Goal: Information Seeking & Learning: Compare options

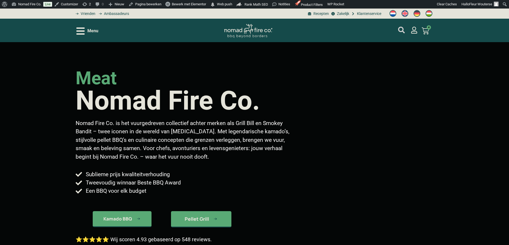
click at [400, 29] on icon "mijn account" at bounding box center [401, 30] width 7 height 7
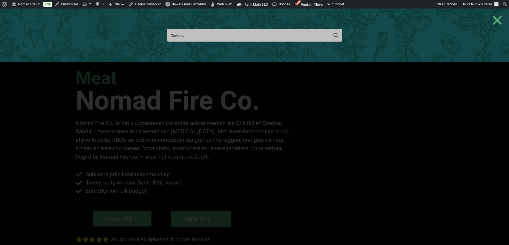
click at [222, 38] on input "Search input" at bounding box center [249, 35] width 157 height 10
type input "tiger fire 70"
type input "tiger fire 70 classic"
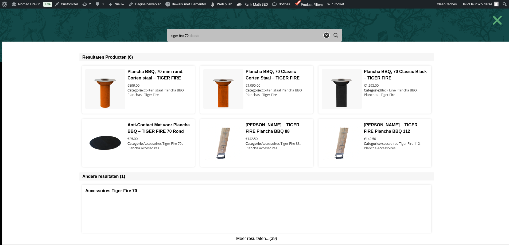
click at [193, 37] on input "tiger fire 70" at bounding box center [245, 35] width 148 height 10
type input "tiger fire 7"
type input "tiger fire 8"
type input "tiger fire 88"
click at [197, 36] on input "tiger fire 8" at bounding box center [245, 35] width 148 height 10
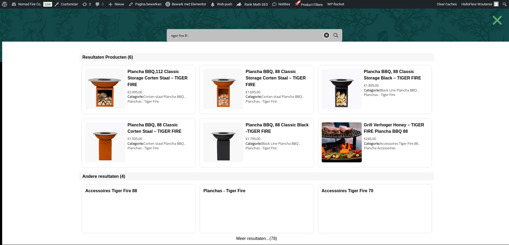
click at [193, 36] on input "tiger fire 8" at bounding box center [245, 35] width 148 height 10
type input "tiger fire"
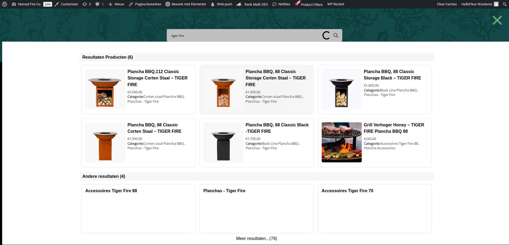
type input "tiger fire 1"
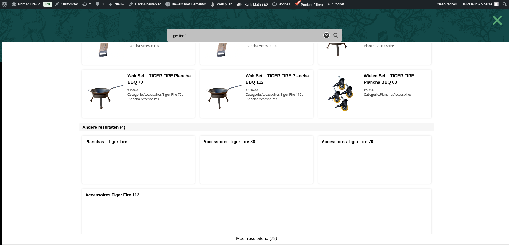
scroll to position [62, 0]
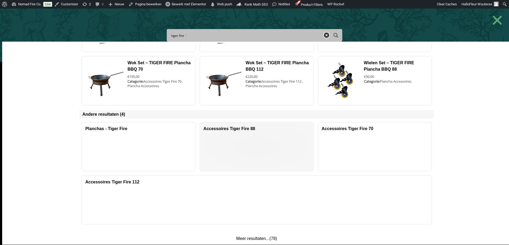
click at [232, 128] on span at bounding box center [256, 147] width 112 height 48
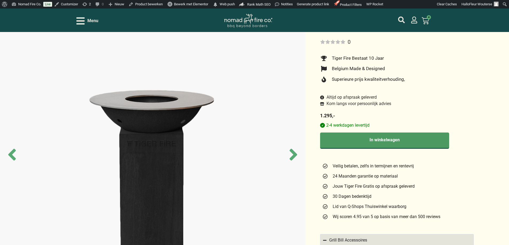
scroll to position [27, 0]
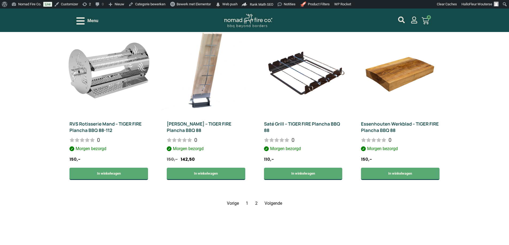
scroll to position [668, 0]
click at [256, 202] on link "Pagina 2" at bounding box center [256, 203] width 2 height 5
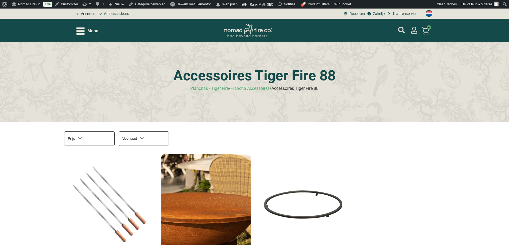
click at [401, 27] on icon "mijn account" at bounding box center [401, 30] width 7 height 7
click at [400, 28] on icon "mijn account" at bounding box center [401, 30] width 7 height 7
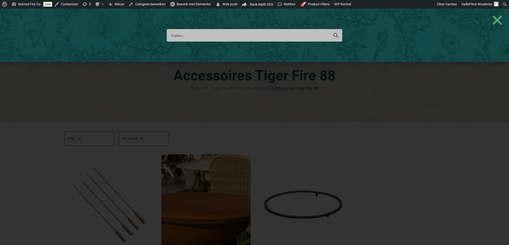
click at [181, 36] on input "Search input" at bounding box center [249, 35] width 157 height 10
type input "tiger fire"
type input "tiger fire 1"
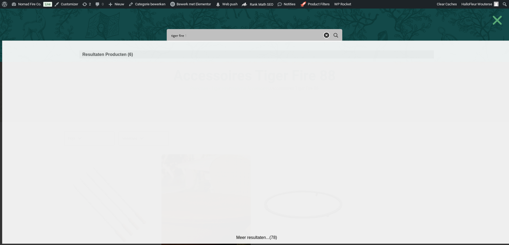
type input "tiger fire"
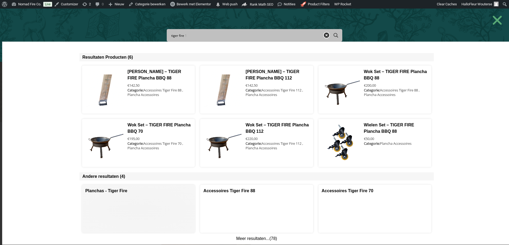
click at [139, 195] on span at bounding box center [138, 209] width 112 height 48
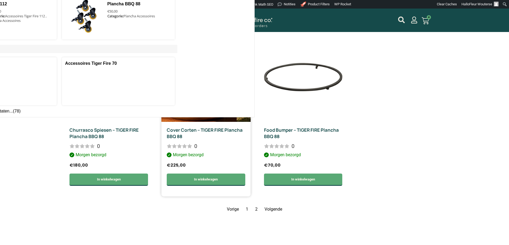
scroll to position [134, 0]
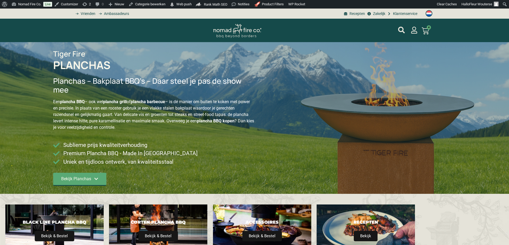
scroll to position [24, 0]
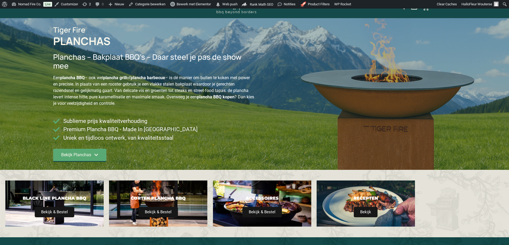
type input "14;2395"
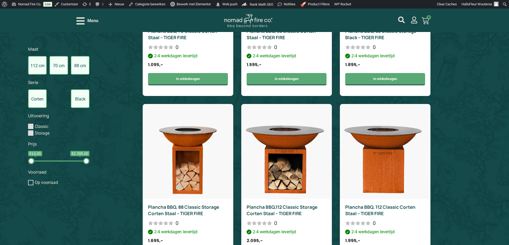
scroll to position [454, 0]
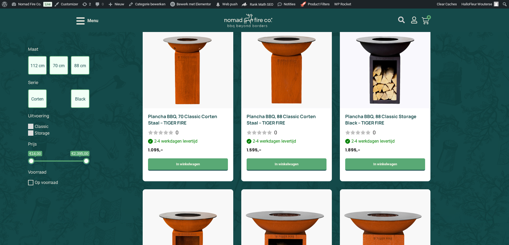
click at [400, 18] on icon "mijn account" at bounding box center [401, 20] width 7 height 7
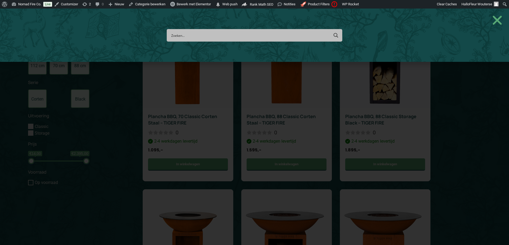
click at [194, 32] on input "Search input" at bounding box center [249, 35] width 157 height 10
type input "tigrr"
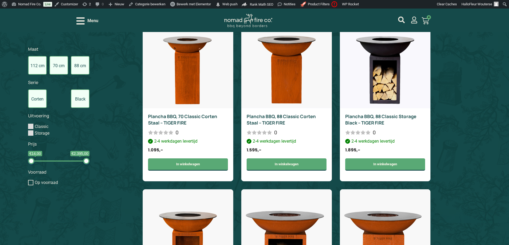
drag, startPoint x: 406, startPoint y: 19, endPoint x: 397, endPoint y: 21, distance: 8.9
click at [406, 19] on div "Menu Smokey Bandit Smoked Hickory - Pellet 10kg Op voorraad 4 × € 20,50 Subtota…" at bounding box center [254, 21] width 356 height 24
drag, startPoint x: 405, startPoint y: 18, endPoint x: 402, endPoint y: 19, distance: 3.8
click at [402, 19] on div "Menu Smokey Bandit Smoked Hickory - Pellet 10kg Op voorraad 4 × € 20,50 Subtota…" at bounding box center [254, 21] width 356 height 24
click at [399, 20] on icon "mijn account" at bounding box center [401, 20] width 7 height 7
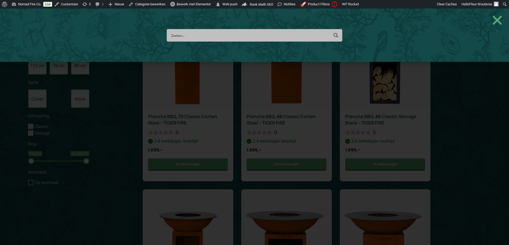
click at [181, 35] on input "Search input" at bounding box center [249, 35] width 157 height 10
type input "tiger fire"
type input "tiger fire 1"
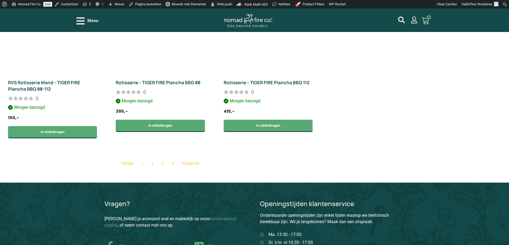
scroll to position [828, 0]
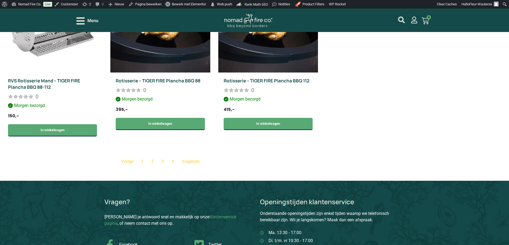
click at [151, 162] on link "Pagina 2" at bounding box center [152, 161] width 2 height 5
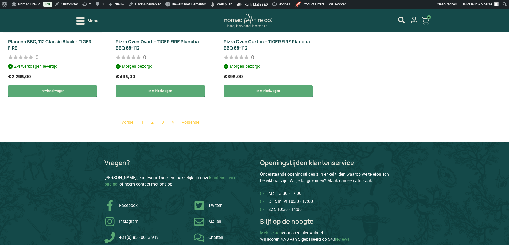
scroll to position [880, 0]
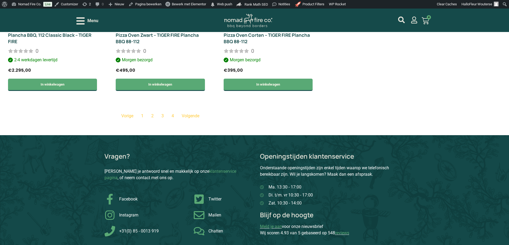
click at [164, 116] on nav "Vorige Pagina 1 Pagina 2 Pagina 3 Pagina 4 Volgende" at bounding box center [160, 116] width 315 height 6
click at [163, 116] on link "Pagina 3" at bounding box center [162, 115] width 2 height 5
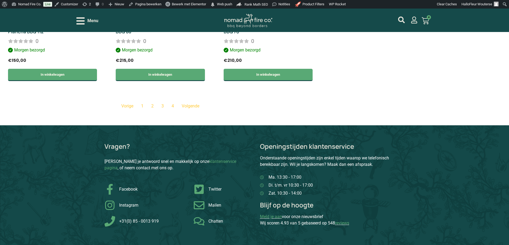
scroll to position [907, 0]
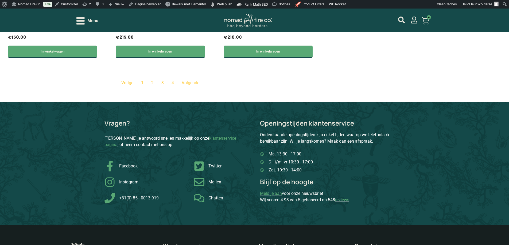
click at [161, 82] on nav "Vorige Pagina 1 Pagina 2 Pagina 3 Pagina 4 Volgende" at bounding box center [160, 83] width 315 height 6
click at [163, 83] on span "Pagina 3" at bounding box center [162, 82] width 2 height 5
click at [139, 103] on div "Vragen? Vind je antwoord snel en makkelijk op onze klantenservice pagina , of n…" at bounding box center [254, 163] width 509 height 123
click at [172, 83] on link "Pagina 4" at bounding box center [172, 82] width 2 height 5
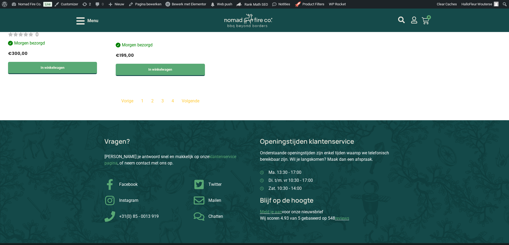
scroll to position [373, 0]
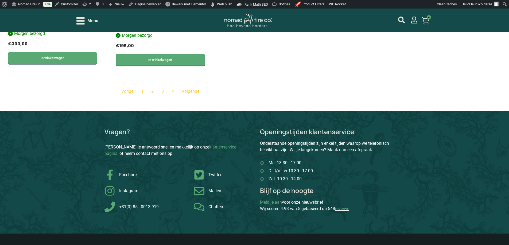
click at [143, 91] on link "Pagina 1" at bounding box center [142, 91] width 2 height 5
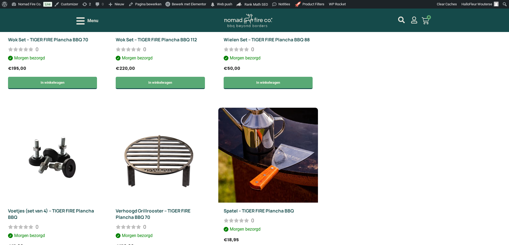
scroll to position [399, 0]
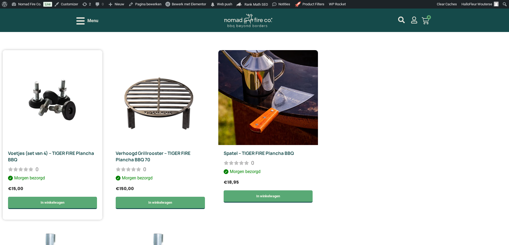
click at [49, 152] on link "Voetjes (set van 4) – TIGER FIRE Plancha BBQ" at bounding box center [51, 156] width 86 height 13
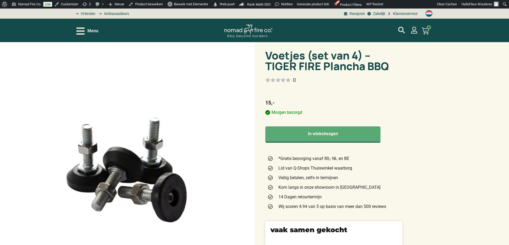
click at [402, 30] on icon "mijn account" at bounding box center [401, 30] width 7 height 7
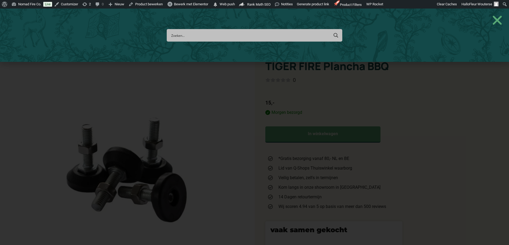
click at [189, 35] on input "Search input" at bounding box center [249, 35] width 157 height 10
type input "tiger fire"
type input "tiger fire 1"
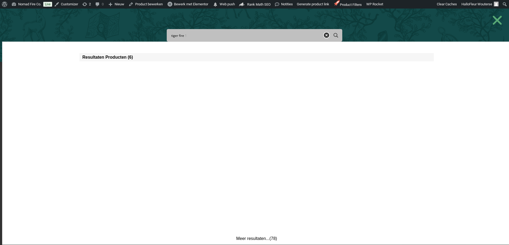
type input "tiger fire"
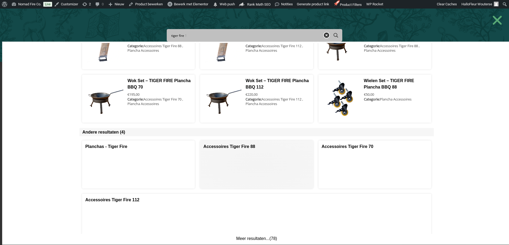
scroll to position [62, 0]
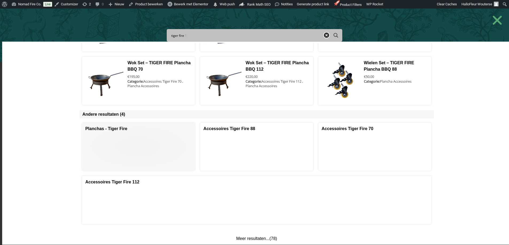
click at [122, 126] on span at bounding box center [138, 147] width 112 height 48
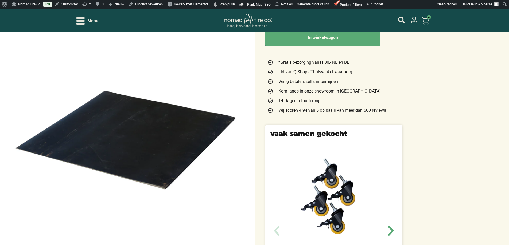
scroll to position [27, 0]
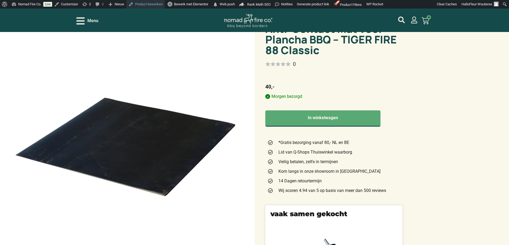
click at [149, 3] on link "Product bewerken" at bounding box center [145, 4] width 38 height 9
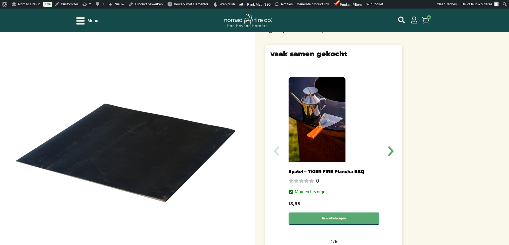
scroll to position [240, 0]
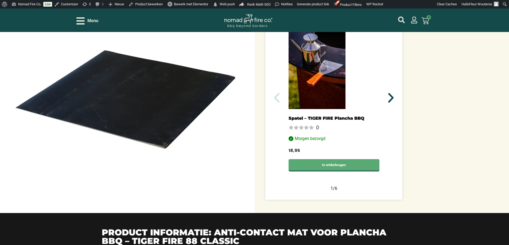
click at [389, 96] on icon "Volgende slide" at bounding box center [390, 98] width 13 height 13
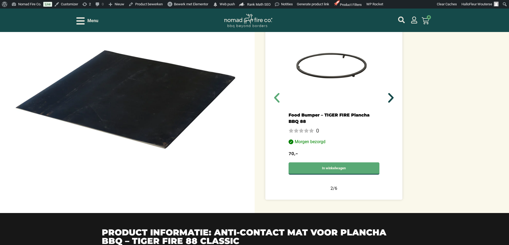
click at [389, 96] on icon "Volgende slide" at bounding box center [390, 98] width 13 height 13
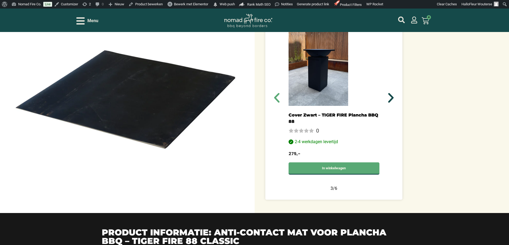
click at [389, 96] on icon "Volgende slide" at bounding box center [390, 98] width 13 height 13
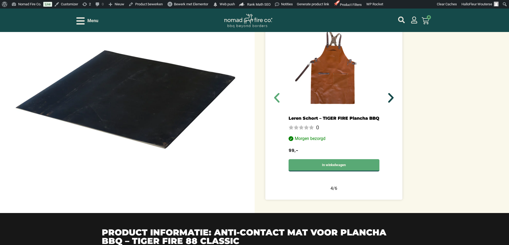
click at [389, 96] on icon "Volgende slide" at bounding box center [390, 98] width 13 height 13
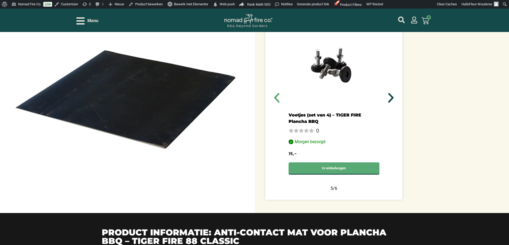
click at [389, 96] on icon "Volgende slide" at bounding box center [390, 98] width 13 height 13
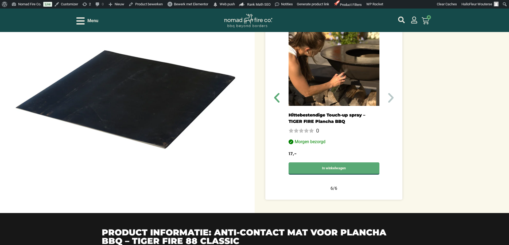
click at [391, 98] on icon "Volgende slide" at bounding box center [390, 98] width 13 height 13
click at [392, 98] on icon "Volgende slide" at bounding box center [390, 98] width 13 height 13
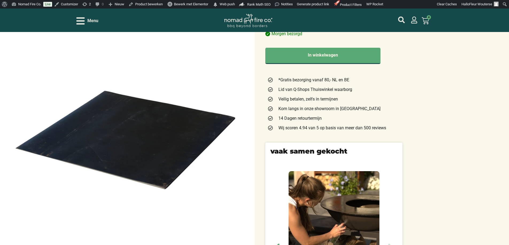
scroll to position [80, 0]
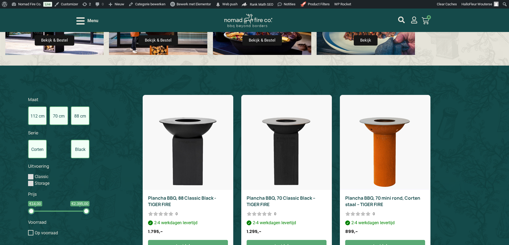
click at [81, 118] on label "88 cm" at bounding box center [80, 116] width 19 height 19
click at [0, 0] on input "88 cm" at bounding box center [0, 0] width 0 height 0
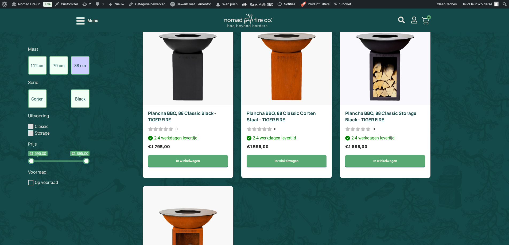
scroll to position [296, 0]
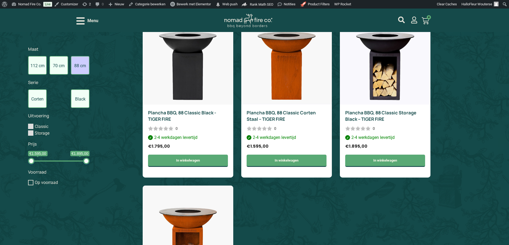
click at [80, 64] on label "88 cm" at bounding box center [80, 65] width 19 height 19
click at [0, 0] on input "88 cm" at bounding box center [0, 0] width 0 height 0
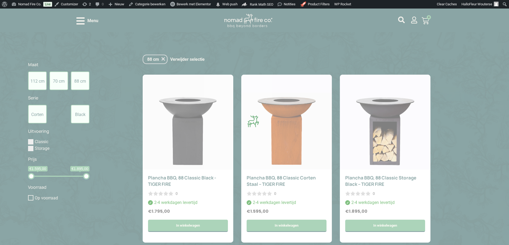
scroll to position [231, 0]
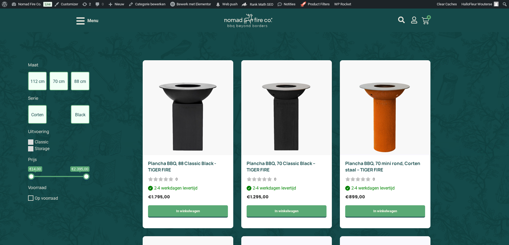
click at [80, 81] on label "88 cm" at bounding box center [80, 81] width 19 height 19
click at [0, 0] on input "88 cm" at bounding box center [0, 0] width 0 height 0
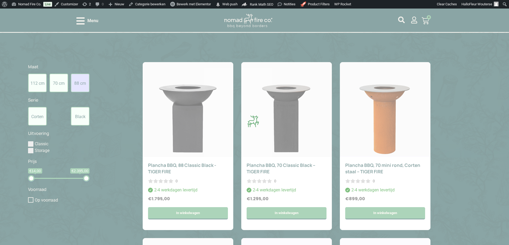
scroll to position [216, 0]
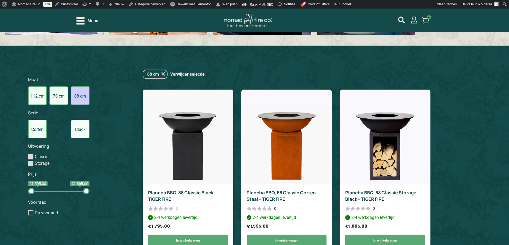
click at [82, 99] on label "88 cm" at bounding box center [80, 96] width 19 height 19
click at [0, 0] on input "88 cm" at bounding box center [0, 0] width 0 height 0
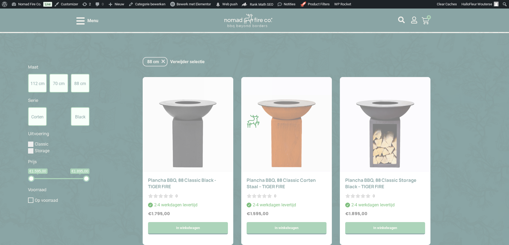
scroll to position [231, 0]
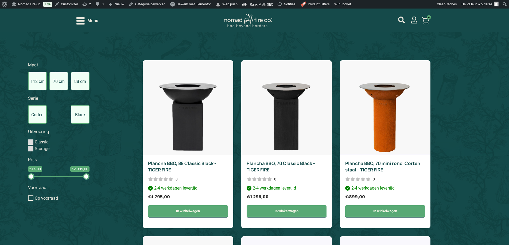
click at [35, 79] on label "112 cm" at bounding box center [37, 81] width 19 height 19
click at [0, 0] on input "112 cm" at bounding box center [0, 0] width 0 height 0
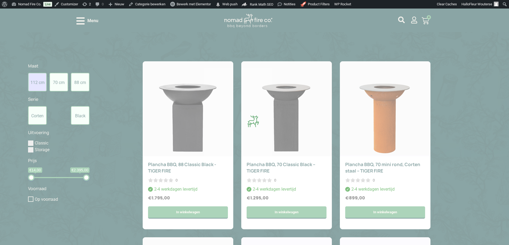
scroll to position [216, 0]
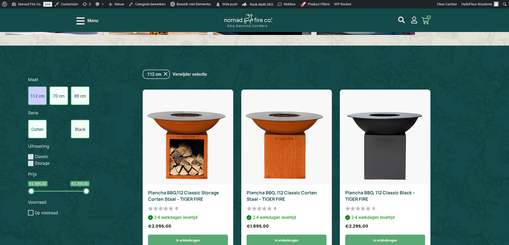
click at [31, 95] on label "112 cm" at bounding box center [37, 96] width 19 height 19
click at [0, 0] on input "112 cm" at bounding box center [0, 0] width 0 height 0
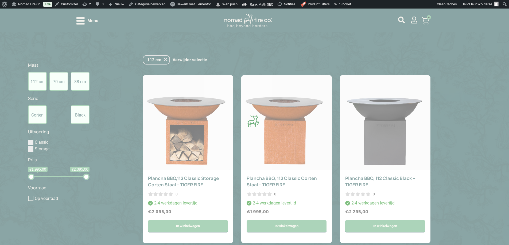
scroll to position [231, 0]
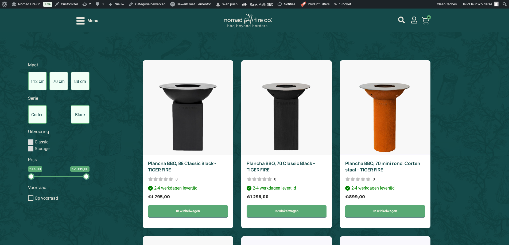
click at [81, 81] on label "88 cm" at bounding box center [80, 81] width 19 height 19
click at [0, 0] on input "88 cm" at bounding box center [0, 0] width 0 height 0
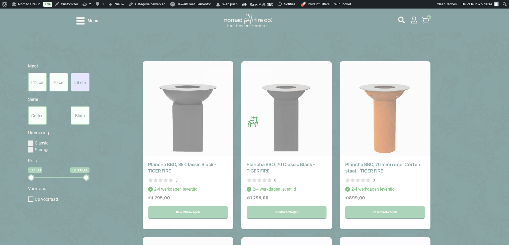
scroll to position [216, 0]
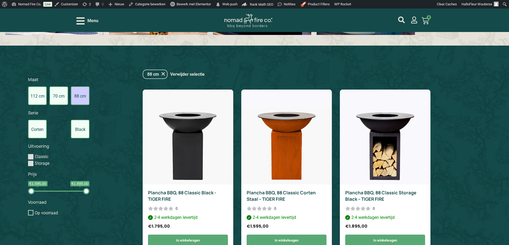
click at [77, 101] on label "88 cm" at bounding box center [80, 96] width 19 height 19
click at [0, 0] on input "88 cm" at bounding box center [0, 0] width 0 height 0
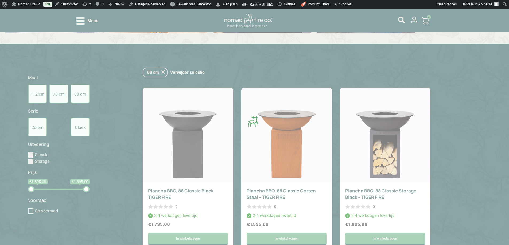
scroll to position [231, 0]
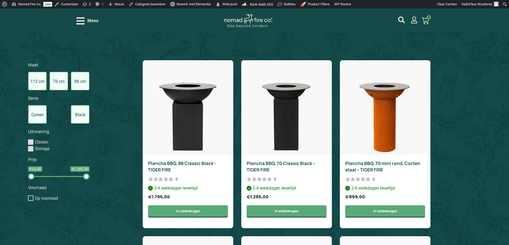
click at [40, 82] on label "112 cm" at bounding box center [37, 81] width 19 height 19
click at [0, 0] on input "112 cm" at bounding box center [0, 0] width 0 height 0
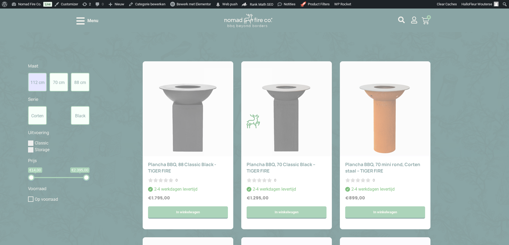
scroll to position [216, 0]
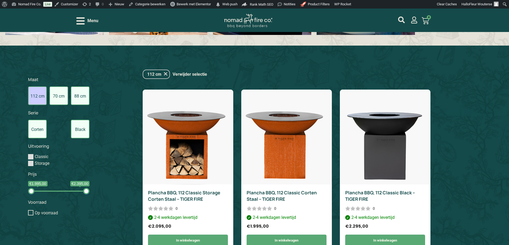
click at [36, 91] on label "112 cm" at bounding box center [37, 96] width 19 height 19
click at [0, 0] on input "112 cm" at bounding box center [0, 0] width 0 height 0
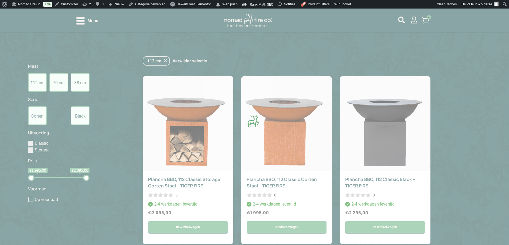
scroll to position [231, 0]
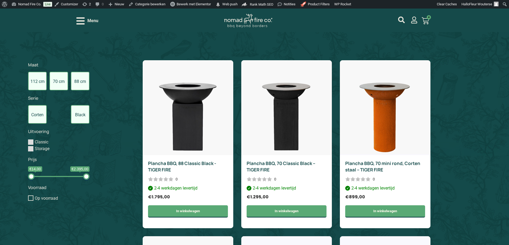
click at [77, 83] on label "88 cm" at bounding box center [80, 81] width 19 height 19
click at [0, 0] on input "88 cm" at bounding box center [0, 0] width 0 height 0
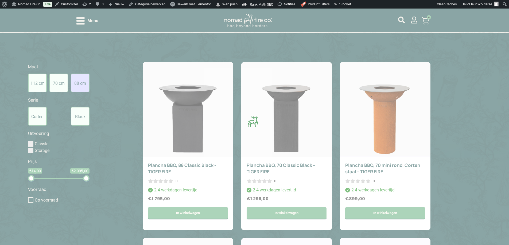
scroll to position [216, 0]
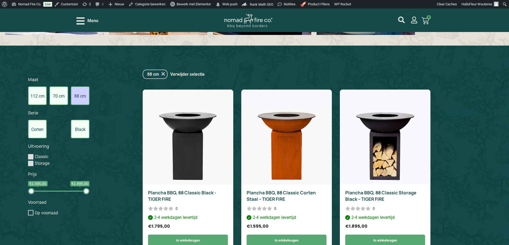
click at [84, 96] on label "88 cm" at bounding box center [80, 96] width 19 height 19
click at [0, 0] on input "88 cm" at bounding box center [0, 0] width 0 height 0
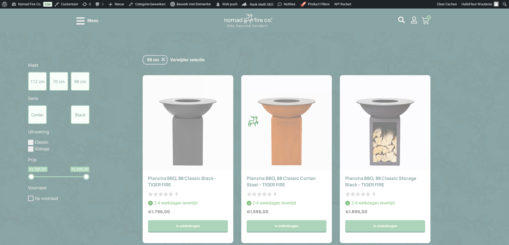
scroll to position [231, 0]
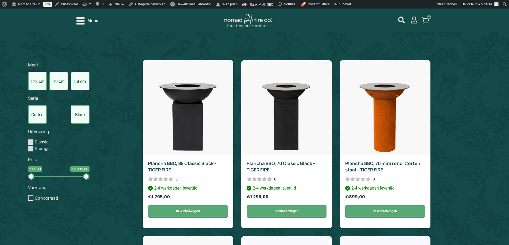
click at [37, 81] on label "112 cm" at bounding box center [37, 81] width 19 height 19
click at [0, 0] on input "112 cm" at bounding box center [0, 0] width 0 height 0
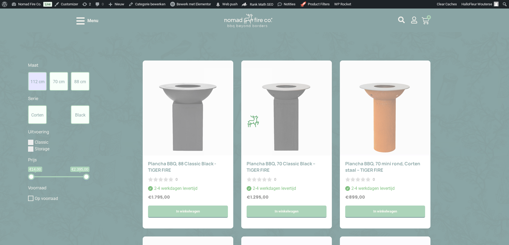
scroll to position [216, 0]
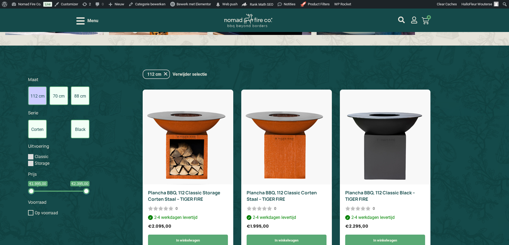
click at [32, 90] on label "112 cm" at bounding box center [37, 96] width 19 height 19
click at [0, 0] on input "112 cm" at bounding box center [0, 0] width 0 height 0
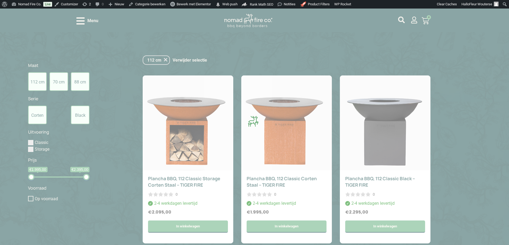
scroll to position [231, 0]
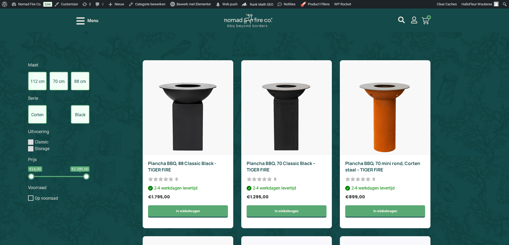
click at [50, 77] on label "70 cm" at bounding box center [58, 81] width 19 height 19
click at [0, 0] on input "70 cm" at bounding box center [0, 0] width 0 height 0
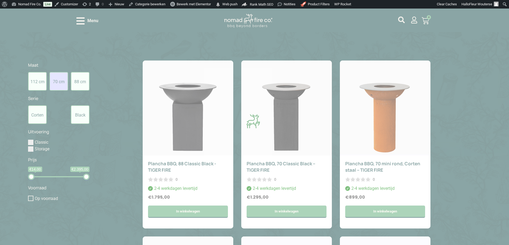
scroll to position [216, 0]
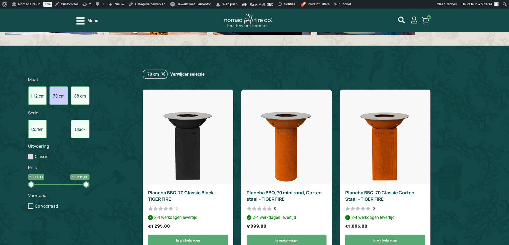
click at [54, 94] on label "70 cm" at bounding box center [58, 96] width 19 height 19
click at [0, 0] on input "70 cm" at bounding box center [0, 0] width 0 height 0
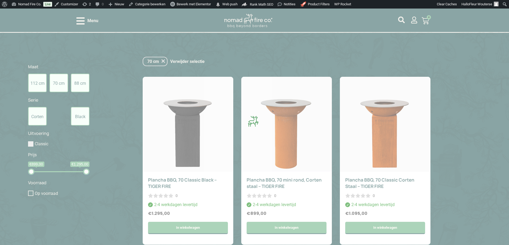
scroll to position [231, 0]
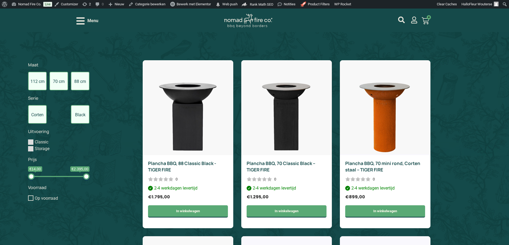
click at [87, 80] on label "88 cm" at bounding box center [80, 81] width 19 height 19
click at [0, 0] on input "88 cm" at bounding box center [0, 0] width 0 height 0
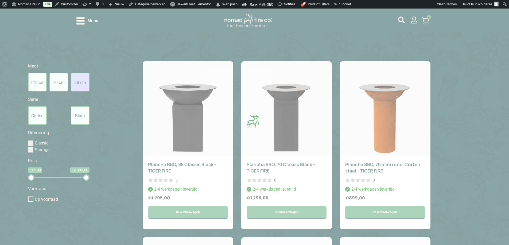
scroll to position [216, 0]
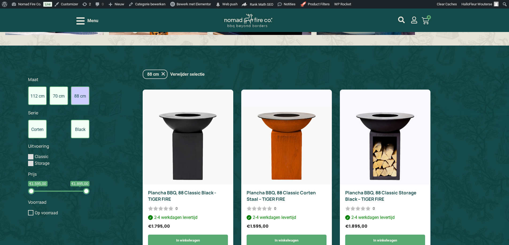
click at [78, 91] on label "88 cm" at bounding box center [80, 96] width 19 height 19
click at [0, 0] on input "88 cm" at bounding box center [0, 0] width 0 height 0
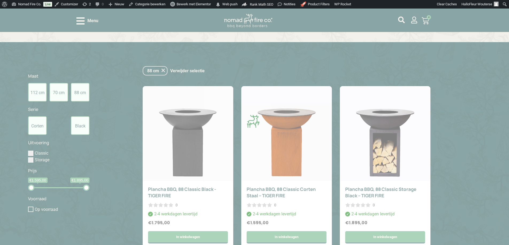
scroll to position [231, 0]
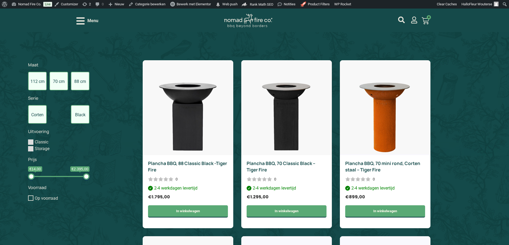
click at [36, 80] on label "112 cm" at bounding box center [37, 81] width 19 height 19
click at [0, 0] on input "112 cm" at bounding box center [0, 0] width 0 height 0
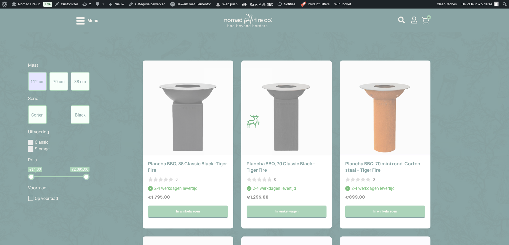
scroll to position [216, 0]
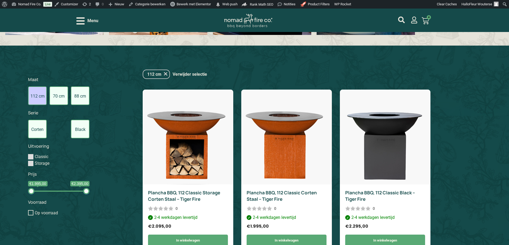
click at [37, 95] on label "112 cm" at bounding box center [37, 96] width 19 height 19
click at [0, 0] on input "112 cm" at bounding box center [0, 0] width 0 height 0
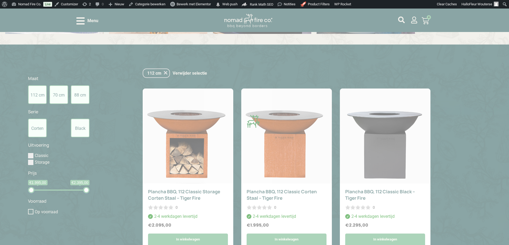
scroll to position [231, 0]
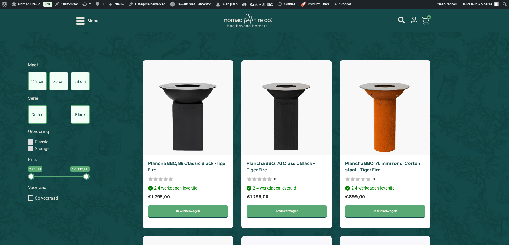
click at [58, 80] on label "70 cm" at bounding box center [58, 81] width 19 height 19
click at [0, 0] on input "70 cm" at bounding box center [0, 0] width 0 height 0
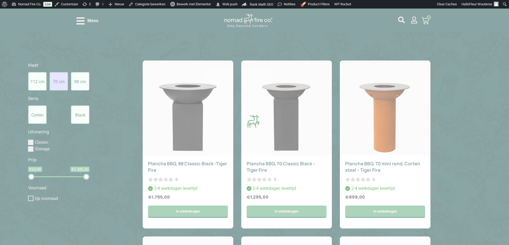
scroll to position [216, 0]
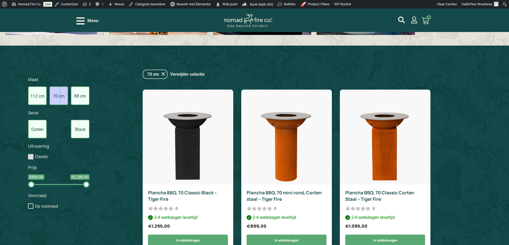
click at [61, 94] on label "70 cm" at bounding box center [58, 96] width 19 height 19
click at [54, 99] on label "70 cm" at bounding box center [58, 96] width 19 height 19
click at [0, 0] on input "70 cm" at bounding box center [0, 0] width 0 height 0
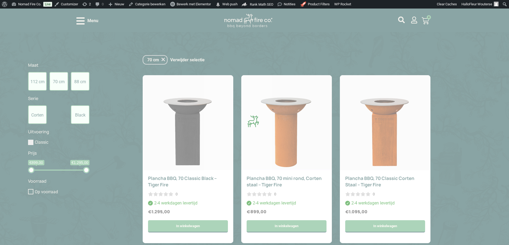
scroll to position [231, 0]
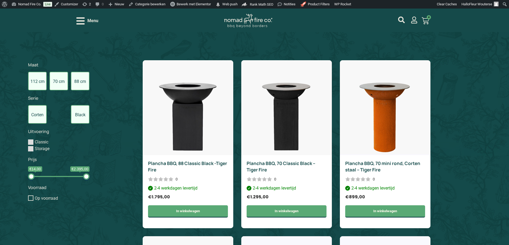
click at [49, 72] on label "70 cm" at bounding box center [58, 81] width 19 height 19
click at [0, 0] on input "70 cm" at bounding box center [0, 0] width 0 height 0
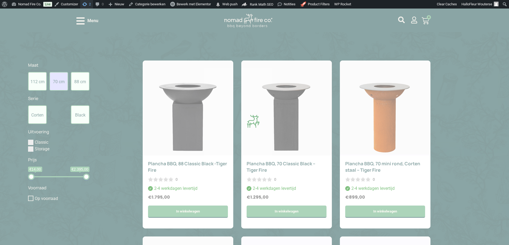
scroll to position [216, 0]
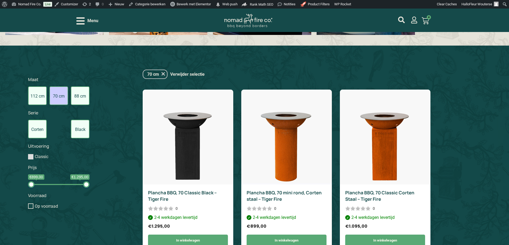
click at [64, 91] on label "70 cm" at bounding box center [58, 96] width 19 height 19
click at [0, 0] on input "70 cm" at bounding box center [0, 0] width 0 height 0
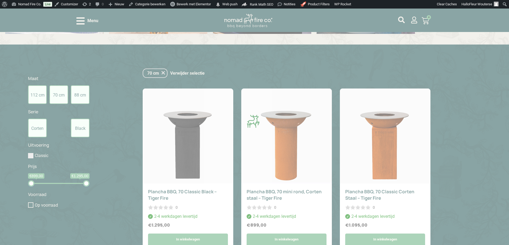
scroll to position [231, 0]
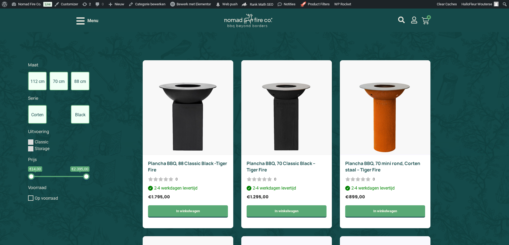
click at [80, 82] on label "88 cm" at bounding box center [80, 81] width 19 height 19
click at [0, 0] on input "88 cm" at bounding box center [0, 0] width 0 height 0
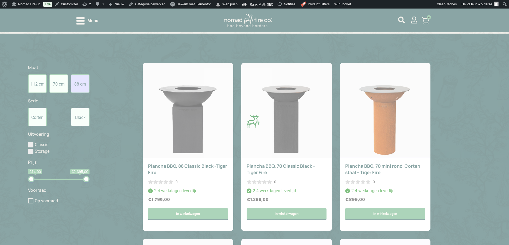
scroll to position [216, 0]
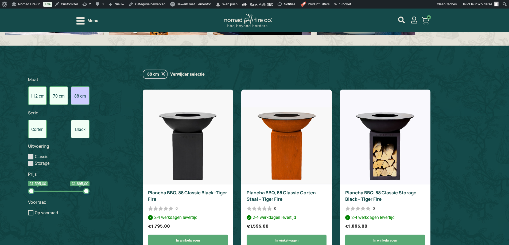
click at [36, 96] on label "112 cm" at bounding box center [37, 96] width 19 height 19
click at [0, 0] on input "112 cm" at bounding box center [0, 0] width 0 height 0
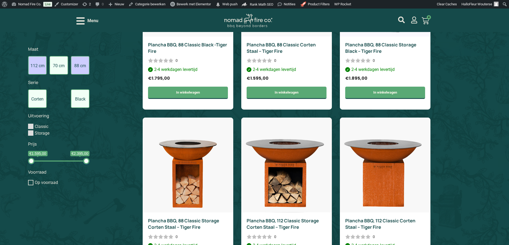
scroll to position [498, 0]
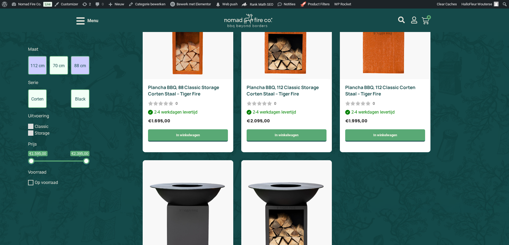
click at [43, 71] on label "112 cm" at bounding box center [37, 65] width 19 height 19
click at [0, 0] on input "112 cm" at bounding box center [0, 0] width 0 height 0
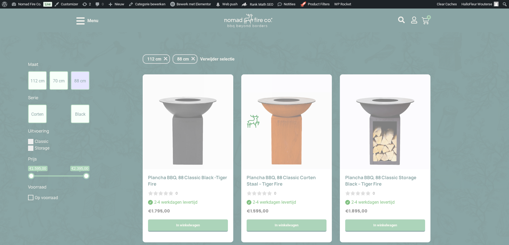
scroll to position [231, 0]
click at [82, 84] on div at bounding box center [254, 122] width 509 height 245
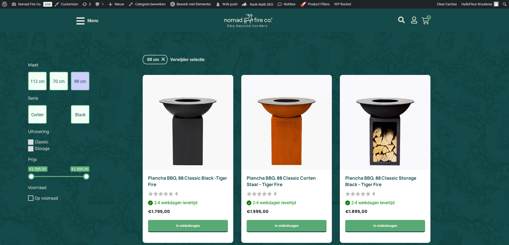
click at [85, 80] on label "88 cm" at bounding box center [80, 81] width 19 height 19
click at [0, 0] on input "88 cm" at bounding box center [0, 0] width 0 height 0
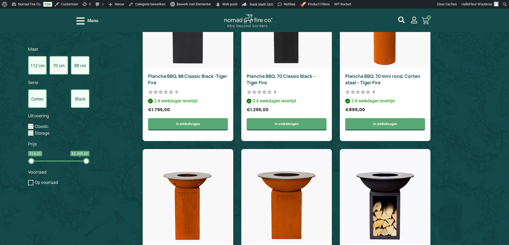
scroll to position [231, 0]
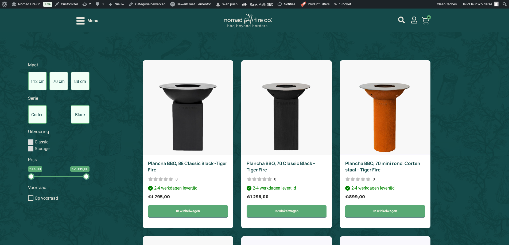
click at [59, 79] on label "70 cm" at bounding box center [58, 81] width 19 height 19
click at [0, 0] on input "70 cm" at bounding box center [0, 0] width 0 height 0
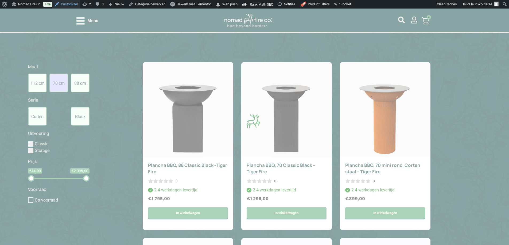
scroll to position [216, 0]
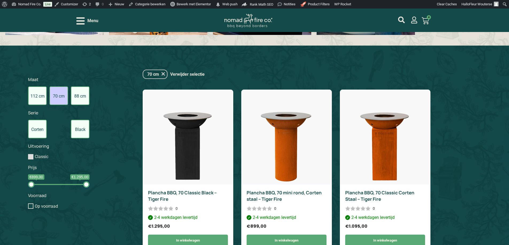
click at [85, 95] on label "88 cm" at bounding box center [80, 96] width 19 height 19
click at [0, 0] on input "88 cm" at bounding box center [0, 0] width 0 height 0
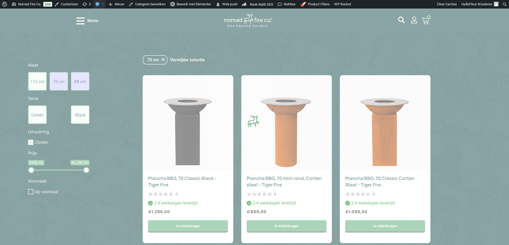
scroll to position [231, 0]
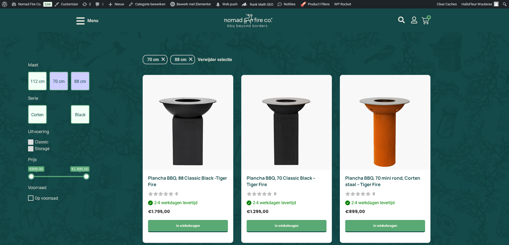
click at [62, 78] on label "70 cm" at bounding box center [58, 81] width 19 height 19
click at [0, 0] on input "70 cm" at bounding box center [0, 0] width 0 height 0
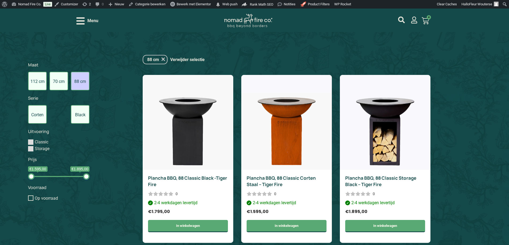
click at [78, 78] on label "88 cm" at bounding box center [80, 81] width 19 height 19
click at [0, 0] on input "88 cm" at bounding box center [0, 0] width 0 height 0
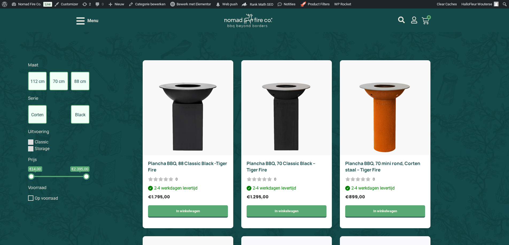
click at [56, 81] on label "70 cm" at bounding box center [58, 81] width 19 height 19
click at [0, 0] on input "70 cm" at bounding box center [0, 0] width 0 height 0
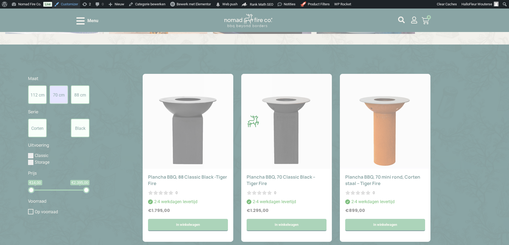
scroll to position [216, 0]
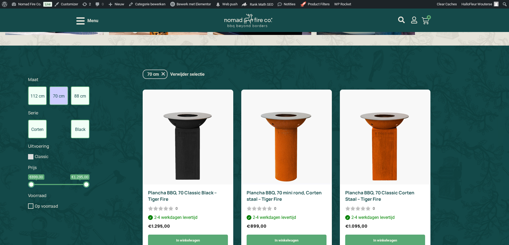
click at [61, 89] on label "70 cm" at bounding box center [58, 96] width 19 height 19
click at [0, 0] on input "70 cm" at bounding box center [0, 0] width 0 height 0
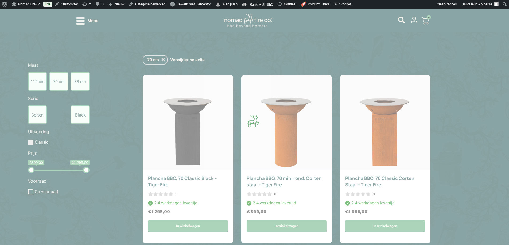
scroll to position [231, 0]
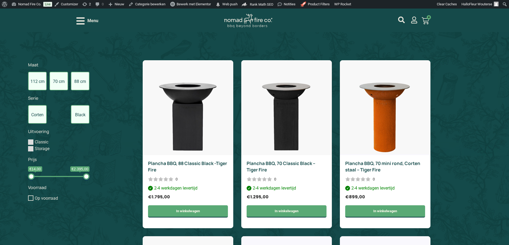
click at [81, 82] on label "88 cm" at bounding box center [80, 81] width 19 height 19
click at [0, 0] on input "88 cm" at bounding box center [0, 0] width 0 height 0
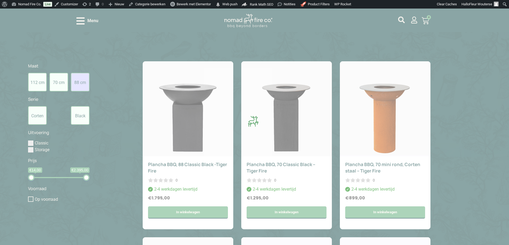
scroll to position [216, 0]
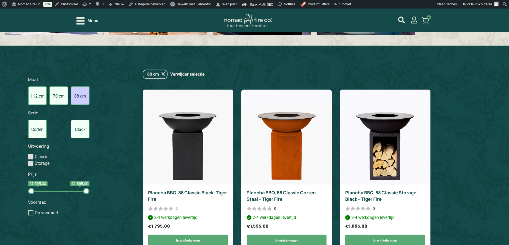
click at [76, 91] on label "88 cm" at bounding box center [80, 96] width 19 height 19
click at [0, 0] on input "88 cm" at bounding box center [0, 0] width 0 height 0
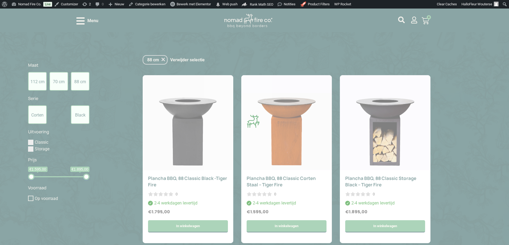
scroll to position [231, 0]
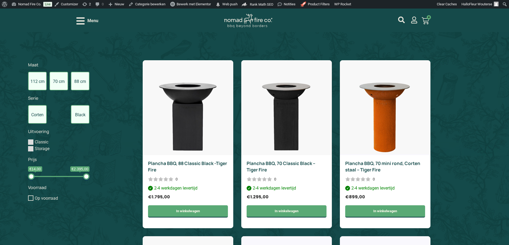
click at [35, 79] on label "112 cm" at bounding box center [37, 81] width 19 height 19
click at [0, 0] on input "112 cm" at bounding box center [0, 0] width 0 height 0
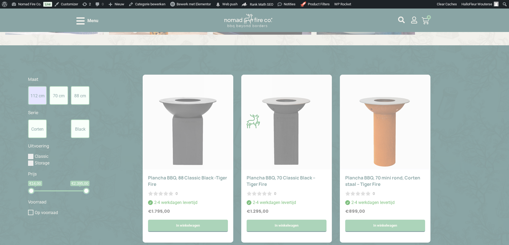
scroll to position [216, 0]
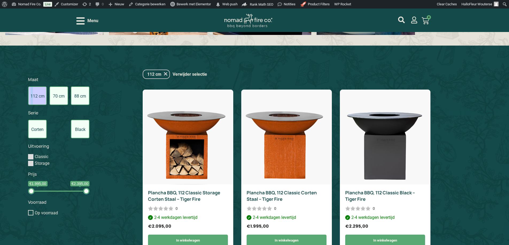
click at [32, 92] on label "112 cm" at bounding box center [37, 96] width 19 height 19
click at [34, 100] on label "112 cm" at bounding box center [37, 96] width 19 height 19
click at [0, 0] on input "112 cm" at bounding box center [0, 0] width 0 height 0
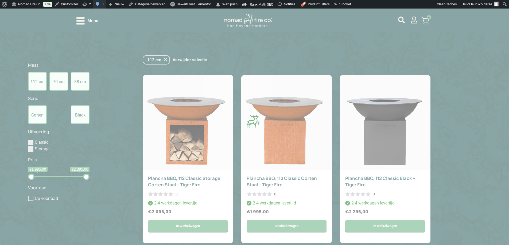
scroll to position [231, 0]
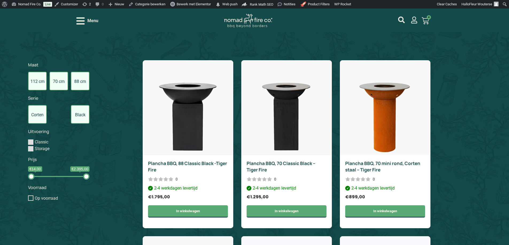
click at [84, 85] on label "88 cm" at bounding box center [80, 81] width 19 height 19
click at [0, 0] on input "88 cm" at bounding box center [0, 0] width 0 height 0
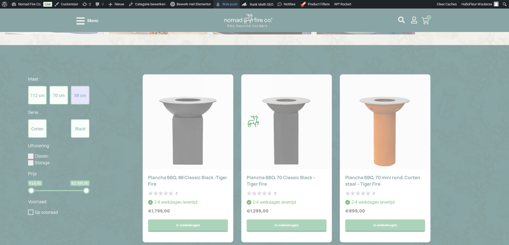
scroll to position [216, 0]
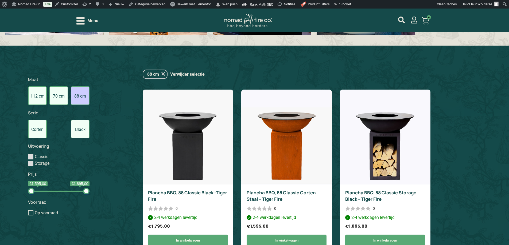
click at [81, 97] on label "88 cm" at bounding box center [80, 96] width 19 height 19
click at [0, 0] on input "88 cm" at bounding box center [0, 0] width 0 height 0
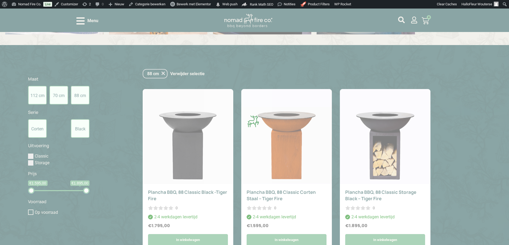
scroll to position [231, 0]
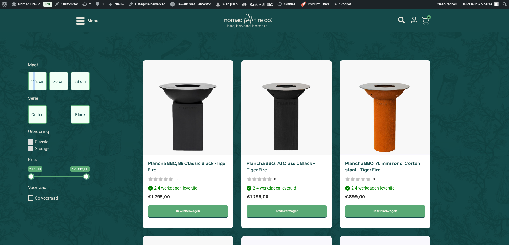
click at [35, 82] on label "112 cm" at bounding box center [37, 81] width 19 height 19
click at [0, 0] on input "112 cm" at bounding box center [0, 0] width 0 height 0
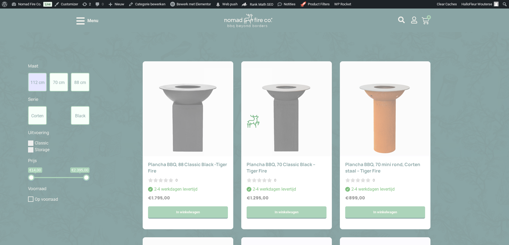
scroll to position [216, 0]
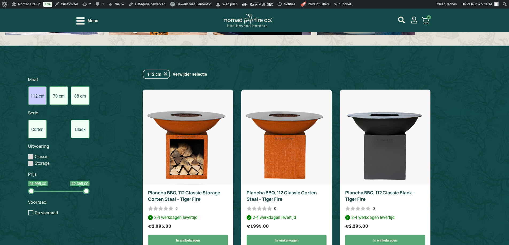
click at [32, 95] on label "112 cm" at bounding box center [37, 96] width 19 height 19
click at [0, 0] on input "112 cm" at bounding box center [0, 0] width 0 height 0
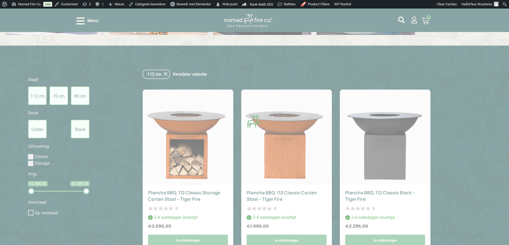
click at [33, 96] on div at bounding box center [254, 122] width 509 height 245
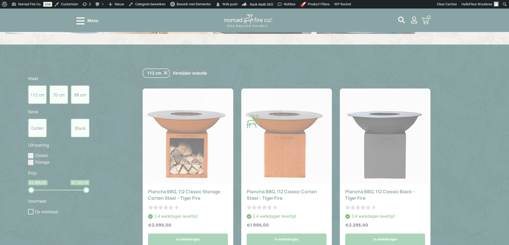
scroll to position [231, 0]
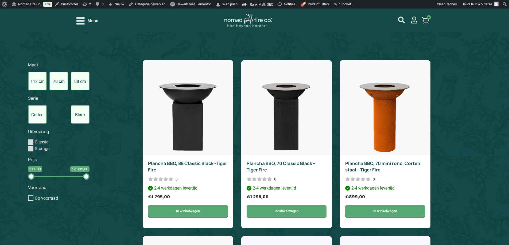
click at [80, 79] on label "88 cm" at bounding box center [80, 81] width 19 height 19
click at [0, 0] on input "88 cm" at bounding box center [0, 0] width 0 height 0
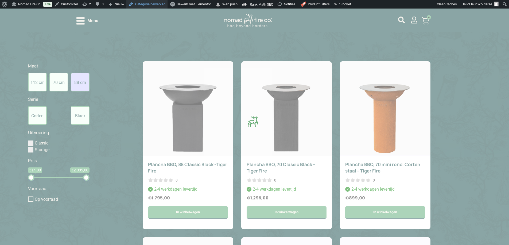
scroll to position [216, 0]
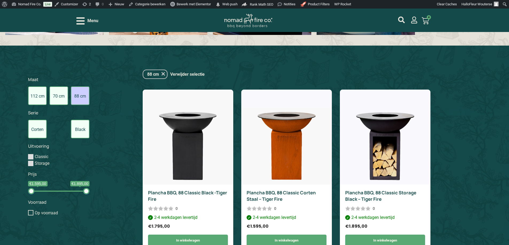
click at [85, 95] on label "88 cm" at bounding box center [80, 96] width 19 height 19
click at [0, 0] on input "88 cm" at bounding box center [0, 0] width 0 height 0
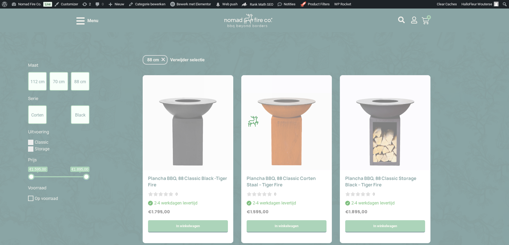
scroll to position [231, 0]
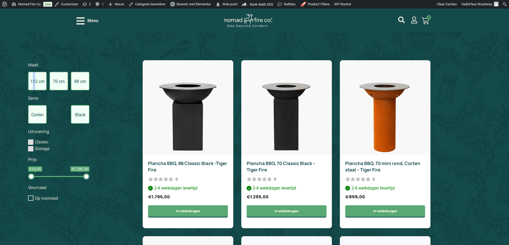
click at [33, 78] on label "112 cm" at bounding box center [37, 81] width 19 height 19
click at [41, 86] on label "112 cm" at bounding box center [37, 81] width 19 height 19
click at [0, 0] on input "112 cm" at bounding box center [0, 0] width 0 height 0
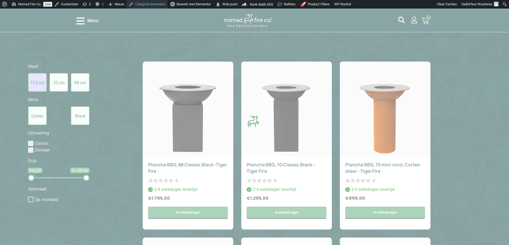
scroll to position [216, 0]
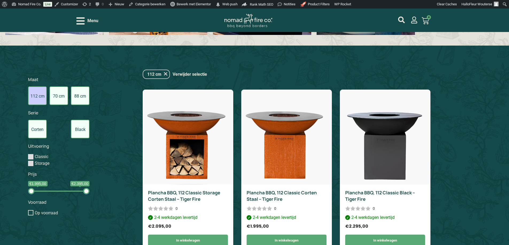
click at [35, 99] on label "112 cm" at bounding box center [37, 96] width 19 height 19
click at [0, 0] on input "112 cm" at bounding box center [0, 0] width 0 height 0
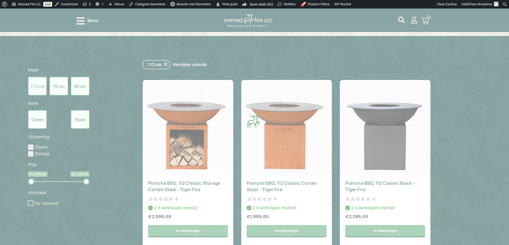
scroll to position [231, 0]
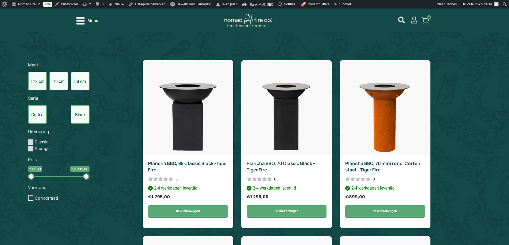
click at [80, 77] on label "88 cm" at bounding box center [80, 81] width 19 height 19
click at [0, 0] on input "88 cm" at bounding box center [0, 0] width 0 height 0
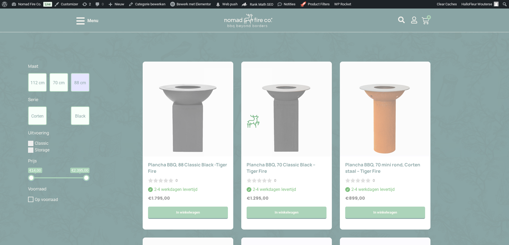
scroll to position [216, 0]
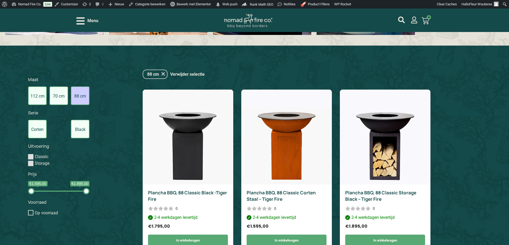
click at [81, 100] on label "88 cm" at bounding box center [80, 96] width 19 height 19
click at [0, 0] on input "88 cm" at bounding box center [0, 0] width 0 height 0
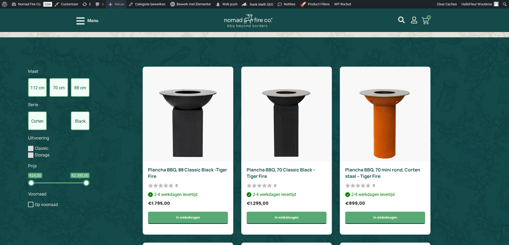
scroll to position [231, 0]
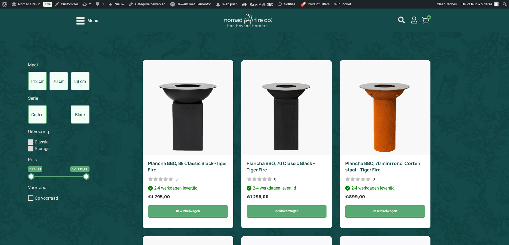
click at [39, 82] on label "112 cm" at bounding box center [37, 81] width 19 height 19
click at [0, 0] on input "112 cm" at bounding box center [0, 0] width 0 height 0
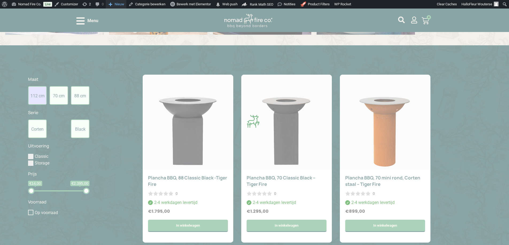
scroll to position [216, 0]
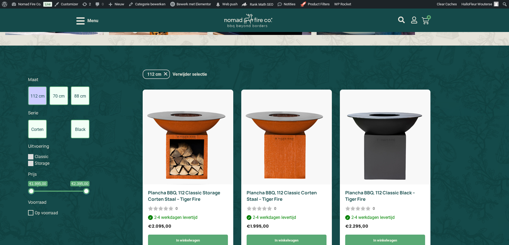
click at [38, 97] on label "112 cm" at bounding box center [37, 96] width 19 height 19
click at [0, 0] on input "112 cm" at bounding box center [0, 0] width 0 height 0
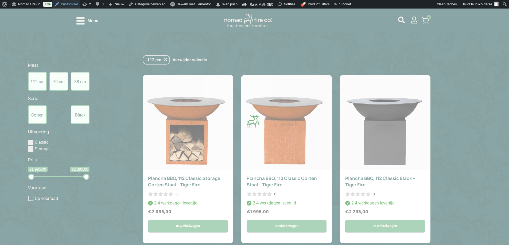
scroll to position [231, 0]
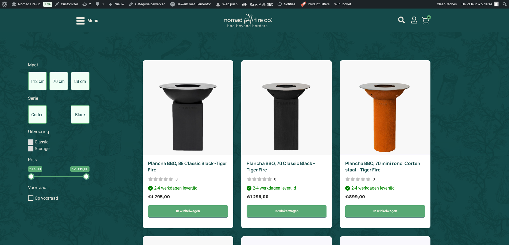
click at [82, 77] on label "88 cm" at bounding box center [80, 81] width 19 height 19
click at [0, 0] on input "88 cm" at bounding box center [0, 0] width 0 height 0
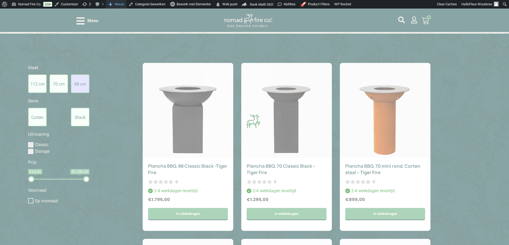
scroll to position [216, 0]
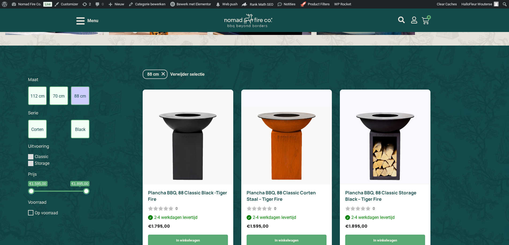
click at [84, 92] on label "88 cm" at bounding box center [80, 96] width 19 height 19
click at [0, 0] on input "88 cm" at bounding box center [0, 0] width 0 height 0
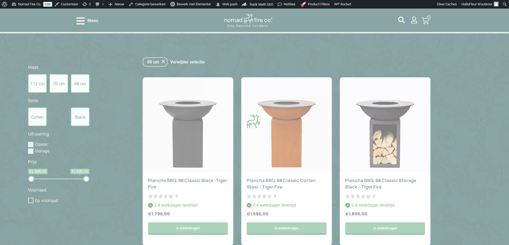
scroll to position [231, 0]
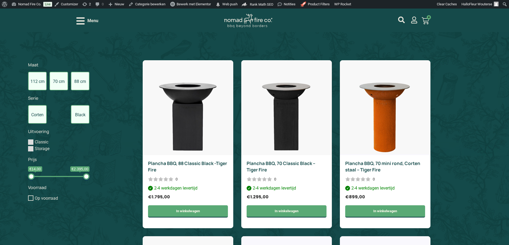
click at [38, 85] on label "112 cm" at bounding box center [37, 81] width 19 height 19
click at [0, 0] on input "112 cm" at bounding box center [0, 0] width 0 height 0
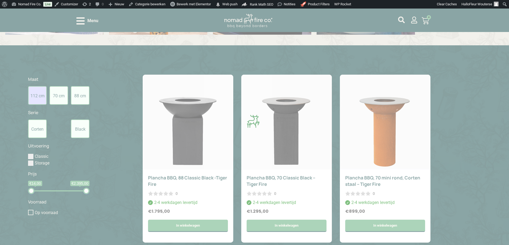
scroll to position [216, 0]
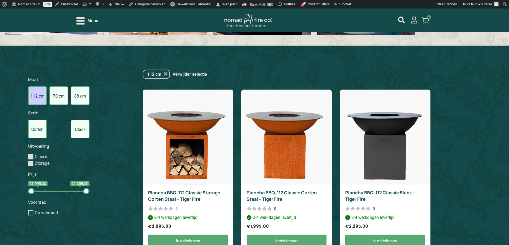
click at [38, 95] on label "112 cm" at bounding box center [37, 96] width 19 height 19
click at [0, 0] on input "112 cm" at bounding box center [0, 0] width 0 height 0
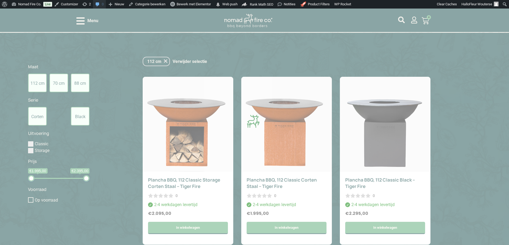
scroll to position [231, 0]
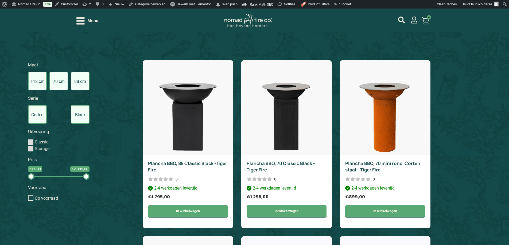
click at [38, 78] on label "112 cm" at bounding box center [37, 81] width 19 height 19
click at [0, 0] on input "112 cm" at bounding box center [0, 0] width 0 height 0
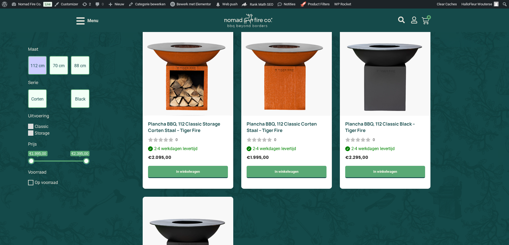
scroll to position [216, 0]
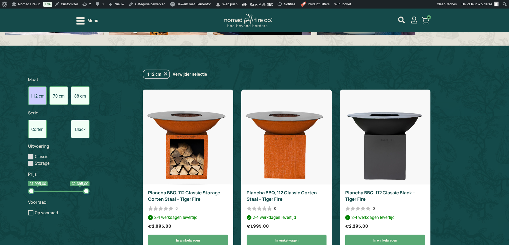
click at [36, 89] on label "112 cm" at bounding box center [37, 96] width 19 height 19
click at [0, 0] on input "112 cm" at bounding box center [0, 0] width 0 height 0
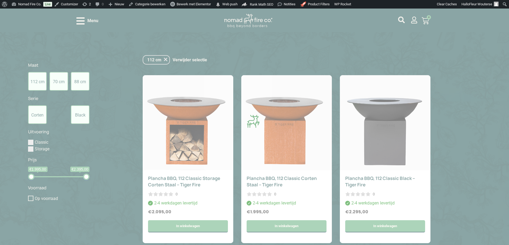
scroll to position [231, 0]
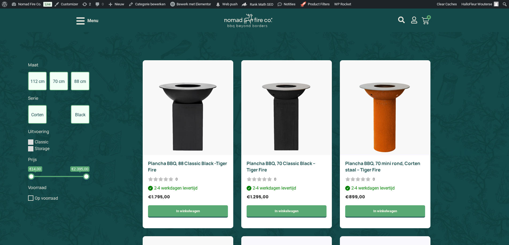
click at [59, 79] on label "70 cm" at bounding box center [58, 81] width 19 height 19
click at [0, 0] on input "70 cm" at bounding box center [0, 0] width 0 height 0
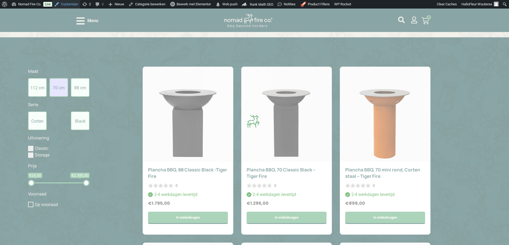
scroll to position [216, 0]
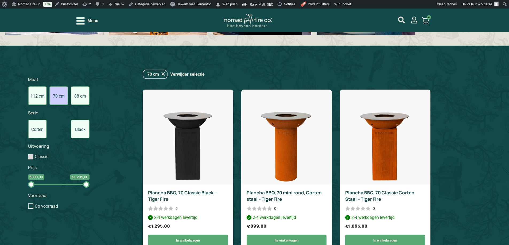
click at [60, 96] on label "70 cm" at bounding box center [58, 96] width 19 height 19
click at [0, 0] on input "70 cm" at bounding box center [0, 0] width 0 height 0
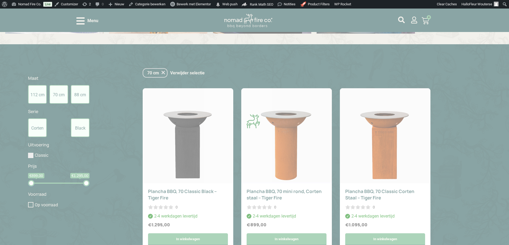
scroll to position [231, 0]
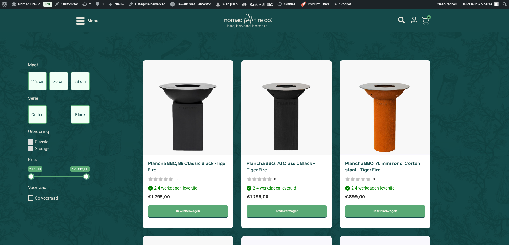
click at [80, 81] on label "88 cm" at bounding box center [80, 81] width 19 height 19
click at [0, 0] on input "88 cm" at bounding box center [0, 0] width 0 height 0
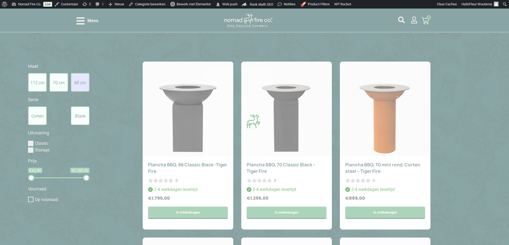
scroll to position [216, 0]
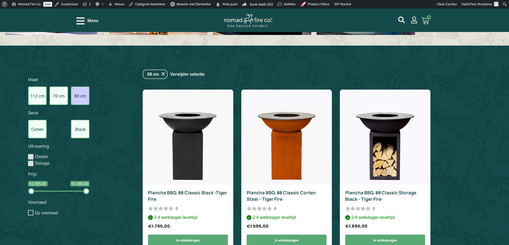
click at [81, 97] on label "88 cm" at bounding box center [80, 96] width 19 height 19
click at [0, 0] on input "88 cm" at bounding box center [0, 0] width 0 height 0
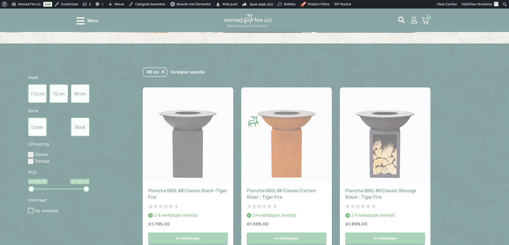
scroll to position [231, 0]
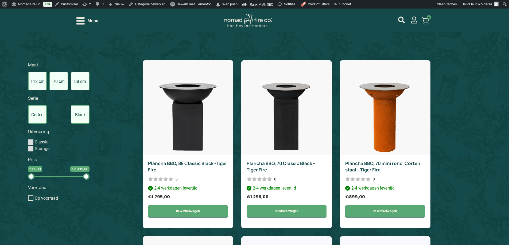
click at [32, 77] on label "112 cm" at bounding box center [37, 81] width 19 height 19
click at [0, 0] on input "112 cm" at bounding box center [0, 0] width 0 height 0
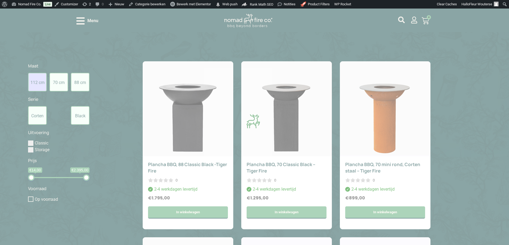
scroll to position [216, 0]
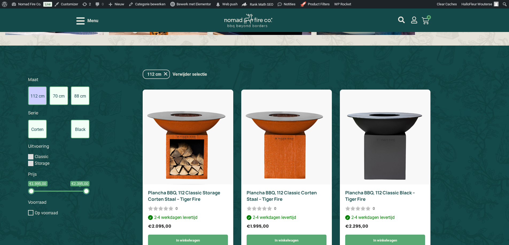
click at [40, 92] on label "112 cm" at bounding box center [37, 96] width 19 height 19
click at [0, 0] on input "112 cm" at bounding box center [0, 0] width 0 height 0
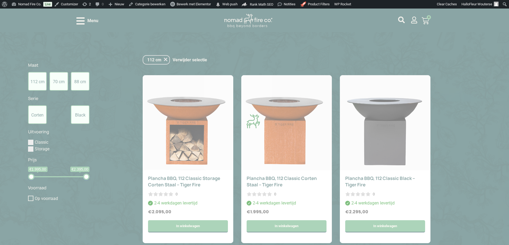
scroll to position [231, 0]
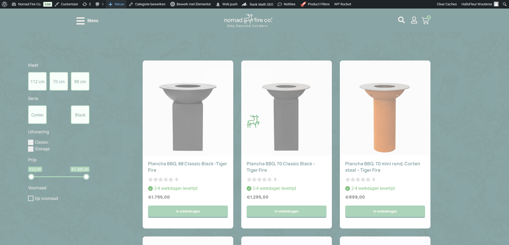
scroll to position [216, 0]
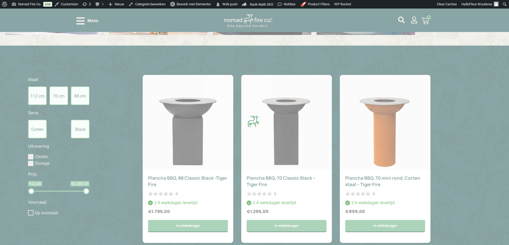
click at [112, 68] on div at bounding box center [254, 122] width 509 height 245
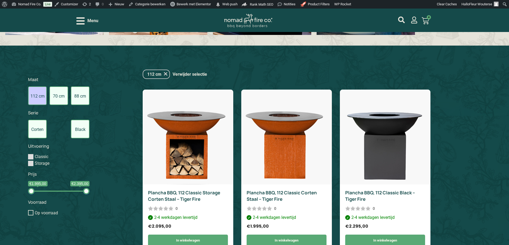
click at [31, 100] on label "112 cm" at bounding box center [37, 96] width 19 height 19
click at [0, 0] on input "112 cm" at bounding box center [0, 0] width 0 height 0
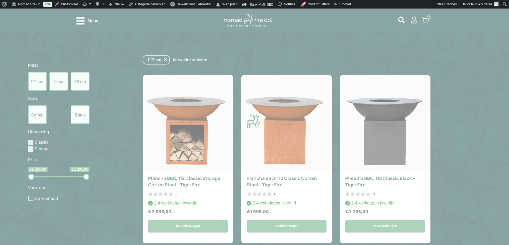
scroll to position [231, 0]
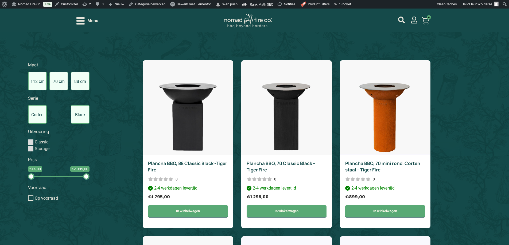
click at [86, 79] on label "88 cm" at bounding box center [80, 81] width 19 height 19
click at [0, 0] on input "88 cm" at bounding box center [0, 0] width 0 height 0
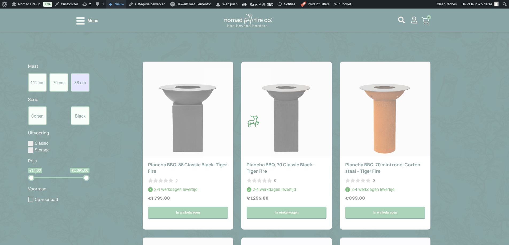
scroll to position [216, 0]
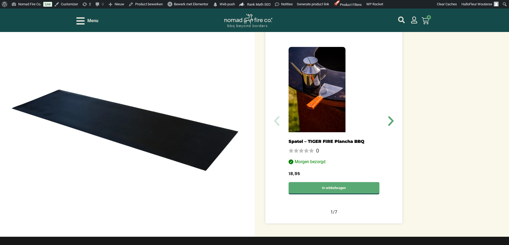
scroll to position [187, 0]
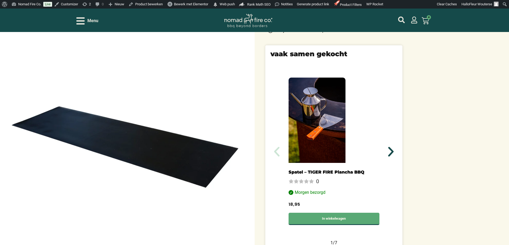
click at [390, 150] on icon "Volgende slide" at bounding box center [390, 152] width 13 height 13
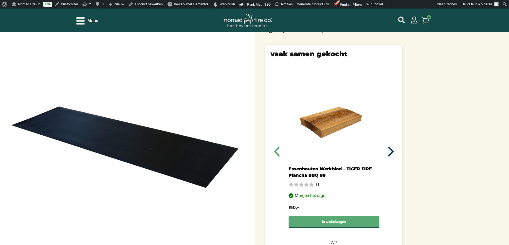
click at [390, 150] on icon "Volgende slide" at bounding box center [390, 152] width 13 height 13
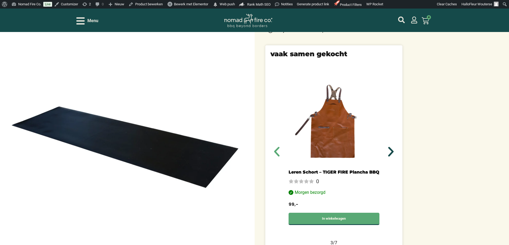
click at [390, 150] on icon "Volgende slide" at bounding box center [390, 152] width 13 height 13
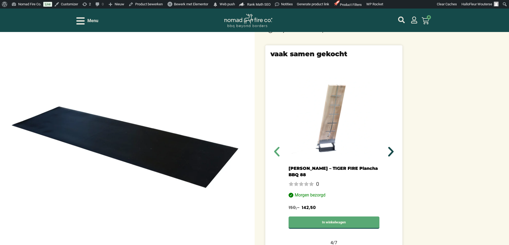
click at [390, 150] on icon "Volgende slide" at bounding box center [390, 152] width 13 height 13
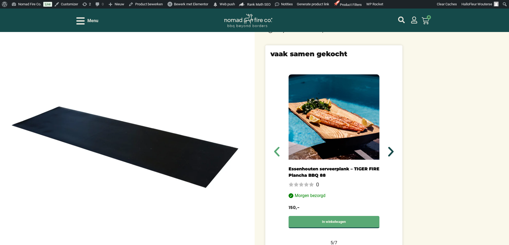
click at [390, 150] on icon "Volgende slide" at bounding box center [390, 152] width 13 height 13
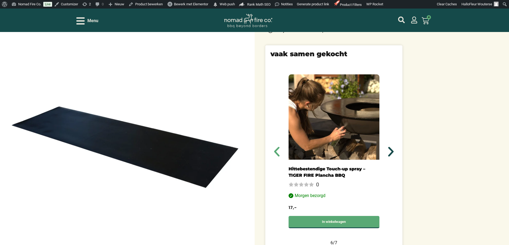
click at [390, 150] on icon "Volgende slide" at bounding box center [390, 152] width 13 height 13
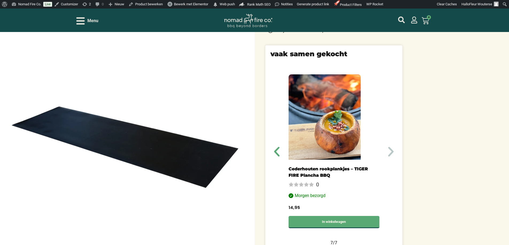
click at [390, 150] on icon "Volgende slide" at bounding box center [390, 152] width 13 height 13
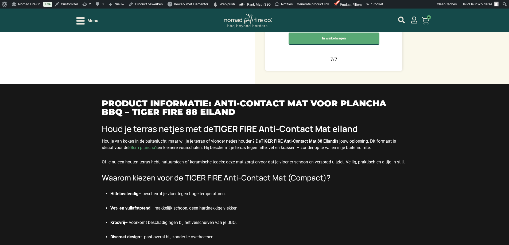
scroll to position [401, 0]
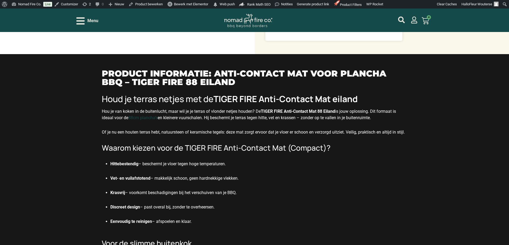
click at [146, 118] on link "88cm plancha’s" at bounding box center [142, 117] width 29 height 5
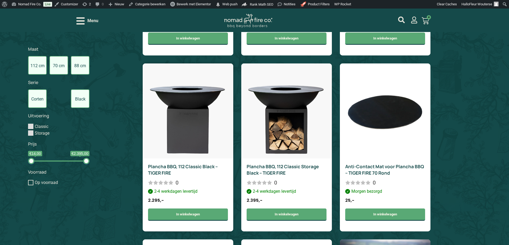
scroll to position [757, 0]
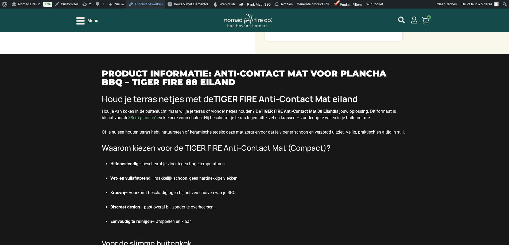
click at [149, 4] on link "Product bewerken" at bounding box center [145, 4] width 38 height 9
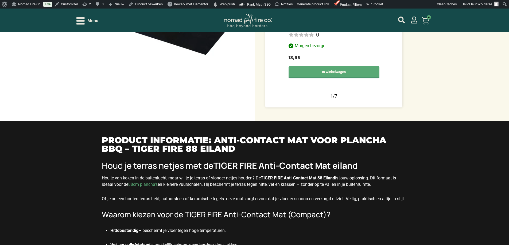
scroll to position [347, 0]
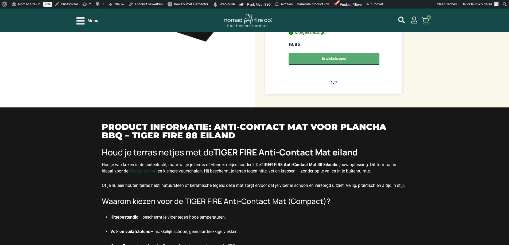
click at [140, 170] on link "88cm plancha’s" at bounding box center [142, 171] width 29 height 5
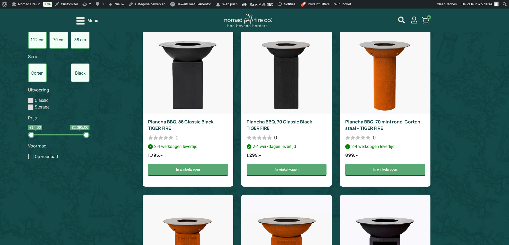
scroll to position [169, 0]
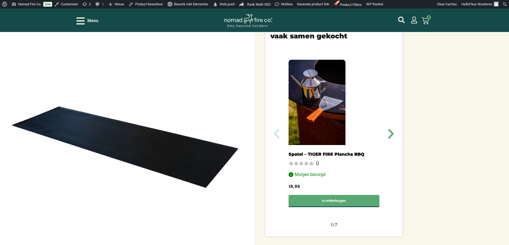
scroll to position [134, 0]
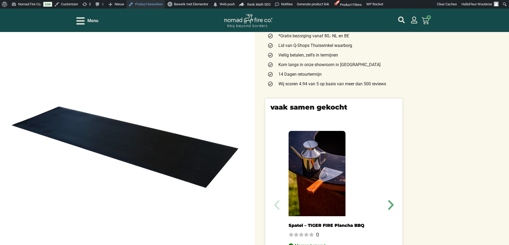
click at [149, 6] on link "Product bewerken" at bounding box center [145, 4] width 38 height 9
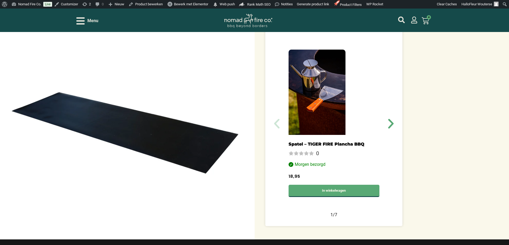
scroll to position [160, 0]
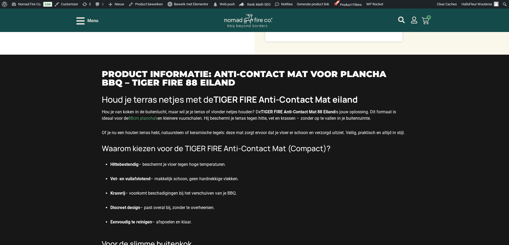
scroll to position [401, 0]
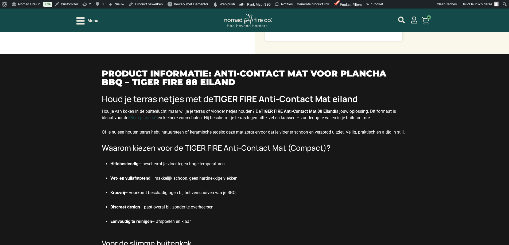
click at [149, 118] on link "88cm plancha’s" at bounding box center [142, 117] width 29 height 5
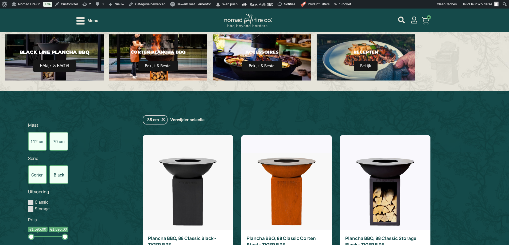
scroll to position [163, 0]
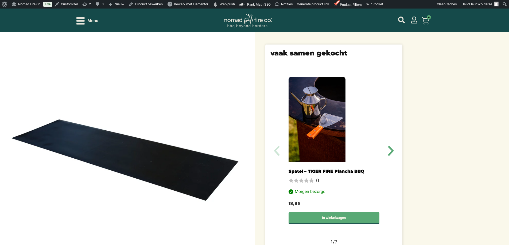
scroll to position [187, 0]
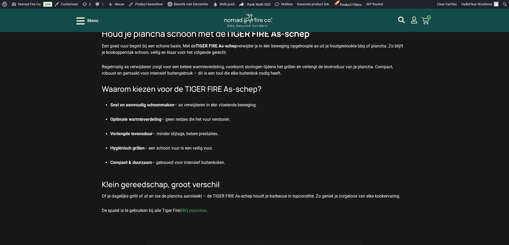
scroll to position [507, 0]
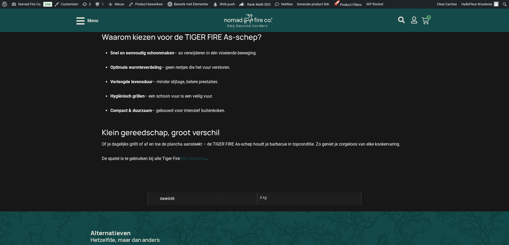
click at [196, 156] on link "BBQ planchas" at bounding box center [193, 158] width 27 height 5
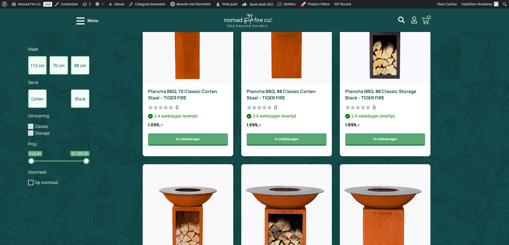
scroll to position [481, 0]
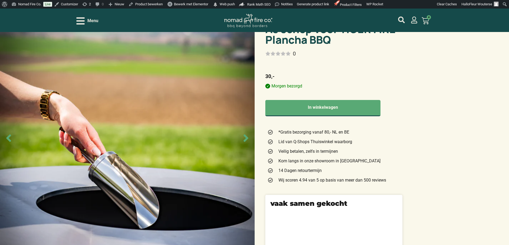
scroll to position [26, 0]
click at [157, 6] on link "Product bewerken" at bounding box center [145, 4] width 38 height 9
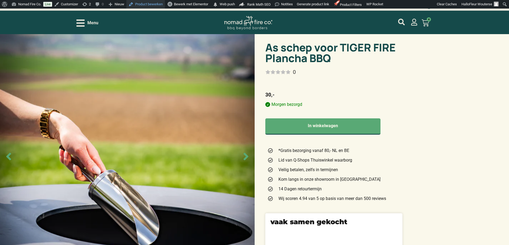
scroll to position [0, 0]
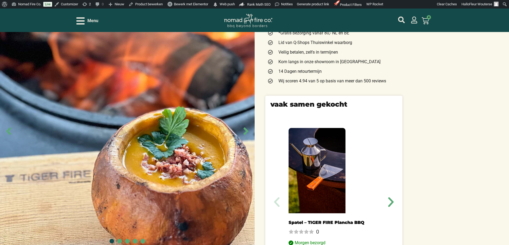
scroll to position [134, 0]
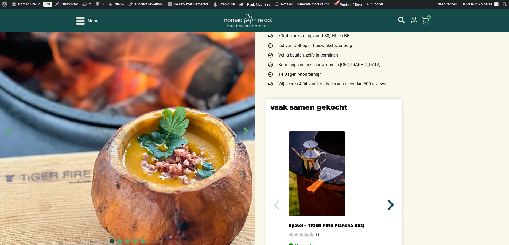
click at [391, 199] on icon "Volgende slide" at bounding box center [390, 205] width 13 height 13
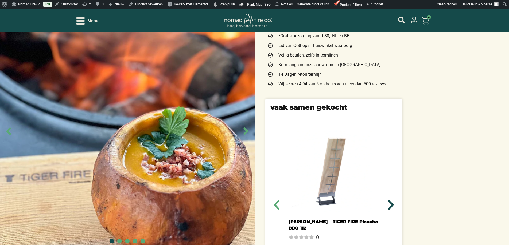
click at [390, 199] on icon "Volgende slide" at bounding box center [390, 205] width 13 height 13
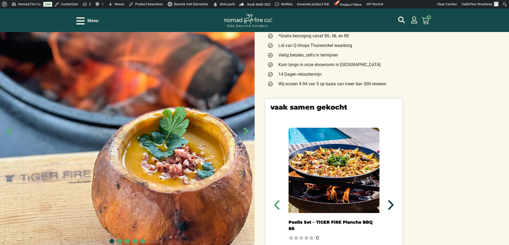
click at [390, 199] on icon "Volgende slide" at bounding box center [390, 205] width 13 height 13
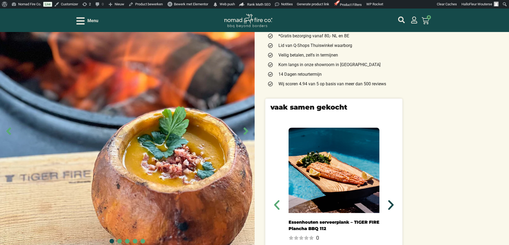
click at [390, 201] on icon "Volgende slide" at bounding box center [390, 206] width 5 height 10
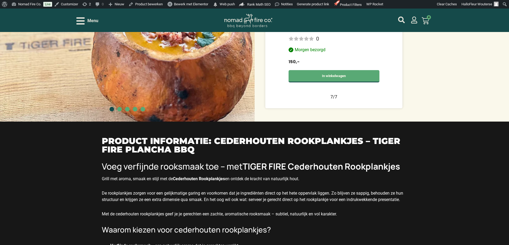
scroll to position [507, 0]
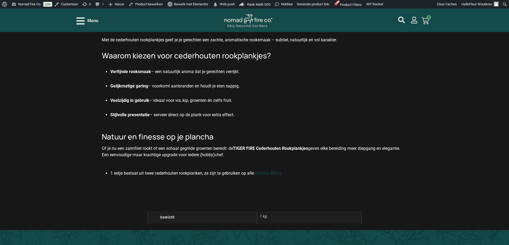
click at [278, 171] on link "plancha BBQ’s." at bounding box center [268, 173] width 28 height 5
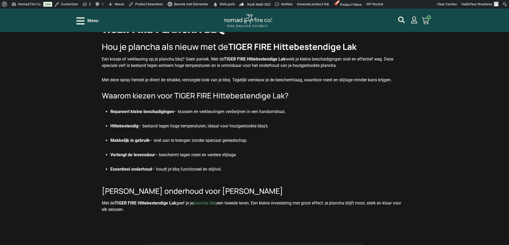
scroll to position [454, 0]
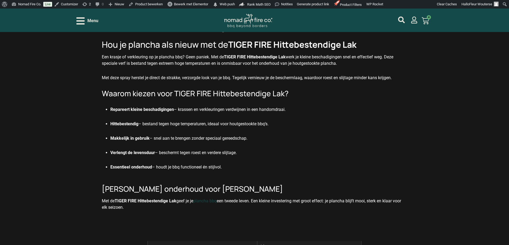
click at [209, 202] on link "plancha bbq" at bounding box center [205, 201] width 24 height 5
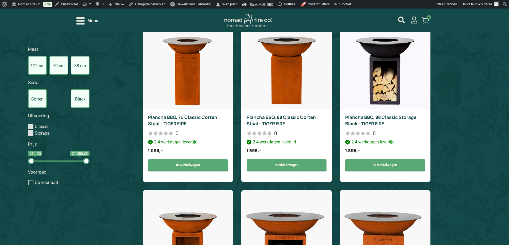
scroll to position [374, 0]
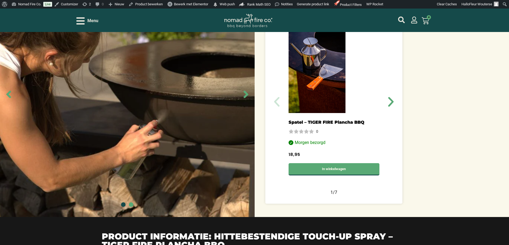
scroll to position [160, 0]
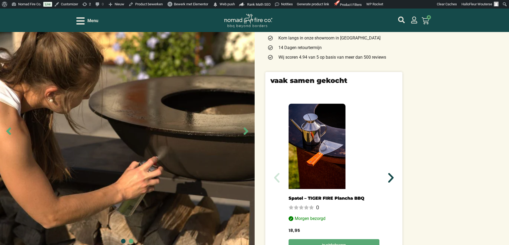
click at [395, 178] on icon "Volgende slide" at bounding box center [390, 178] width 13 height 13
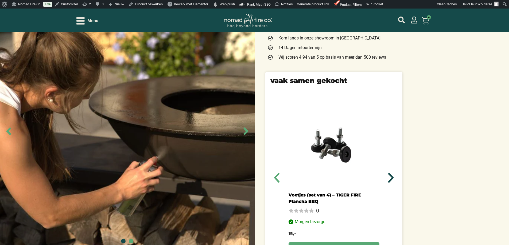
click at [394, 178] on icon "Volgende slide" at bounding box center [390, 178] width 13 height 13
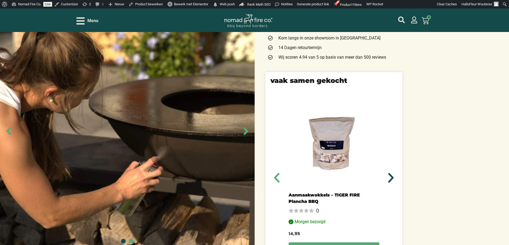
click at [394, 177] on icon "Volgende slide" at bounding box center [390, 178] width 13 height 13
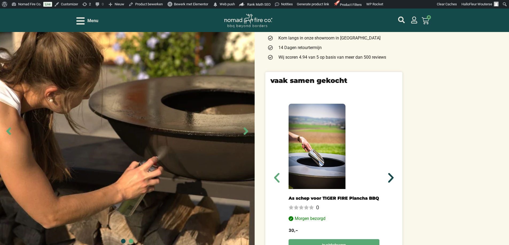
click at [394, 177] on icon "Volgende slide" at bounding box center [390, 178] width 13 height 13
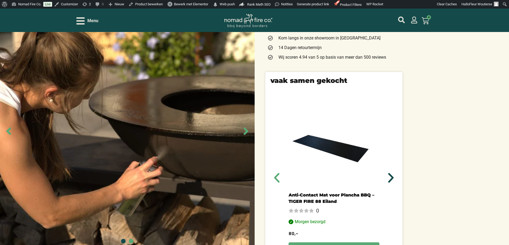
click at [393, 176] on icon "Volgende slide" at bounding box center [390, 178] width 13 height 13
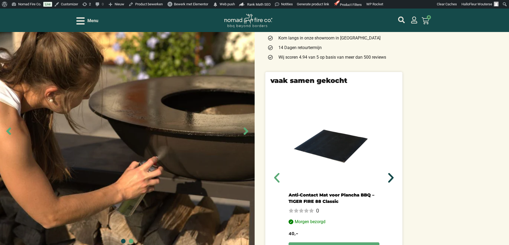
click at [393, 176] on icon "Volgende slide" at bounding box center [390, 178] width 13 height 13
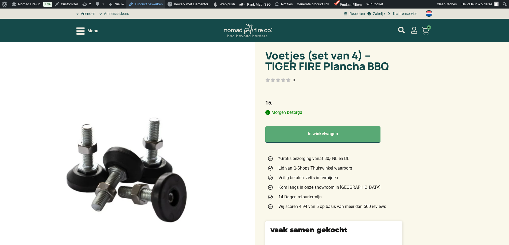
click at [152, 4] on link "Product bewerken" at bounding box center [145, 4] width 38 height 9
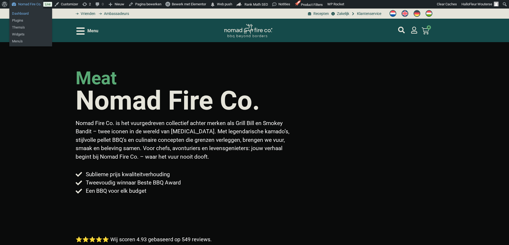
click at [25, 13] on link "Dashboard" at bounding box center [30, 13] width 43 height 7
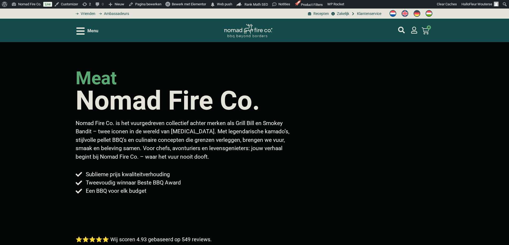
click at [79, 32] on icon "Open/Close Menu" at bounding box center [80, 30] width 8 height 9
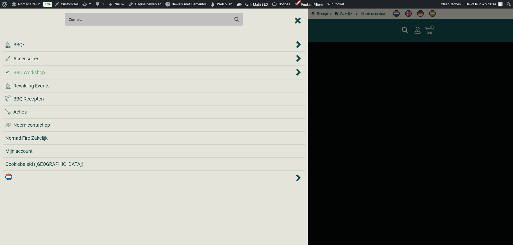
click at [58, 73] on div ".cls-1 { fill: #042e2c; } BBQ Workshop" at bounding box center [149, 72] width 289 height 7
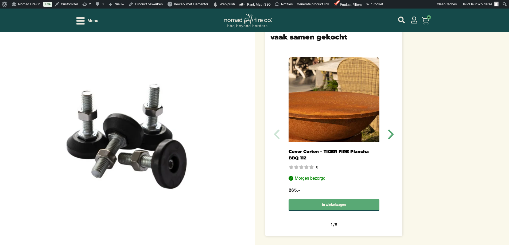
scroll to position [160, 0]
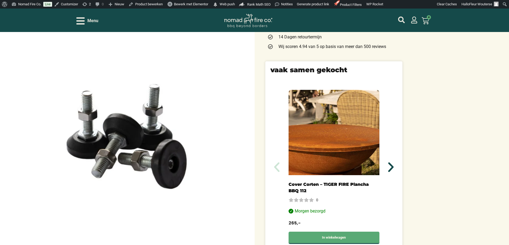
click at [388, 166] on icon "Volgende slide" at bounding box center [390, 167] width 13 height 13
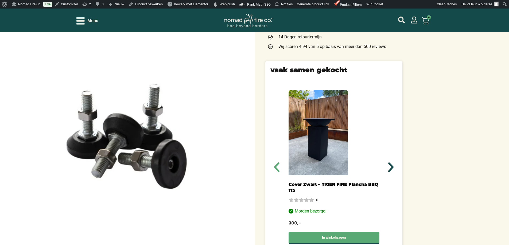
click at [388, 166] on icon "Volgende slide" at bounding box center [390, 167] width 13 height 13
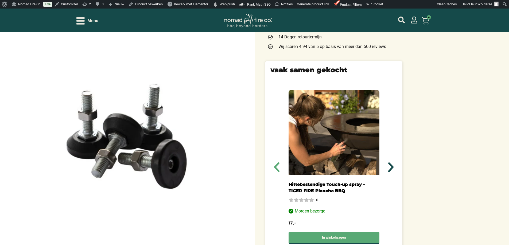
click at [388, 166] on icon "Volgende slide" at bounding box center [390, 167] width 13 height 13
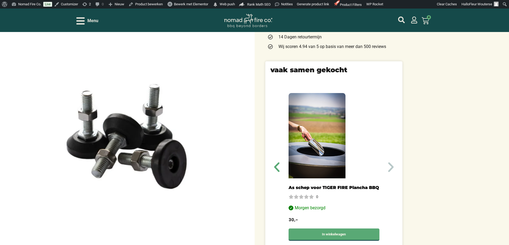
click at [388, 166] on icon "Volgende slide" at bounding box center [390, 167] width 13 height 13
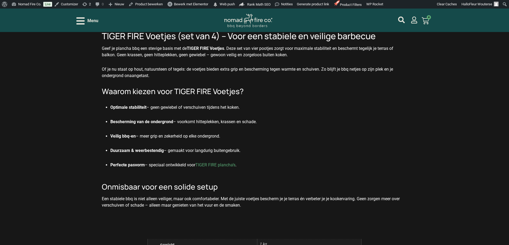
scroll to position [454, 0]
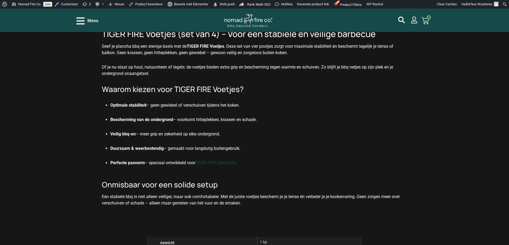
click at [225, 161] on link "TIGER FIRE plancha’s" at bounding box center [215, 163] width 40 height 5
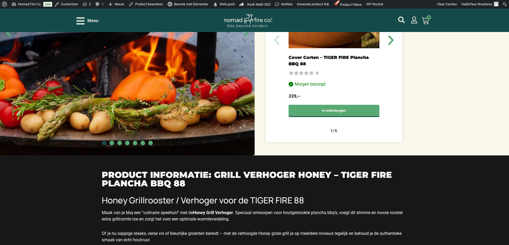
scroll to position [187, 0]
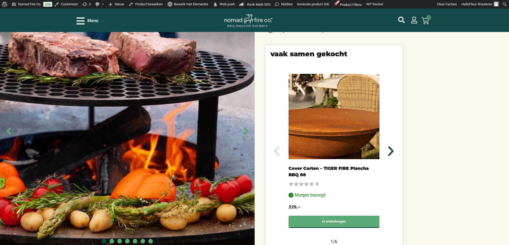
click at [392, 145] on icon "Volgende slide" at bounding box center [390, 151] width 13 height 13
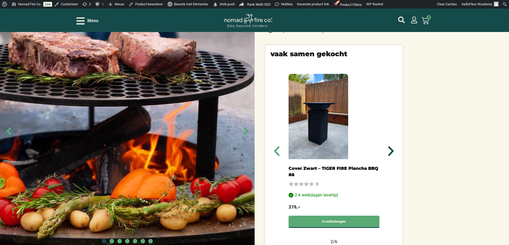
click at [392, 145] on icon "Volgende slide" at bounding box center [390, 151] width 13 height 13
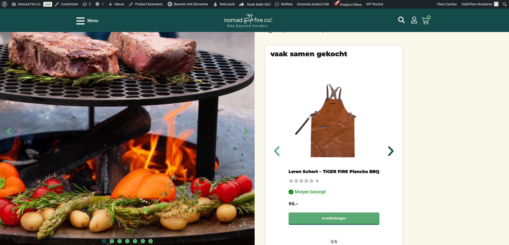
click at [392, 145] on icon "Volgende slide" at bounding box center [390, 151] width 13 height 13
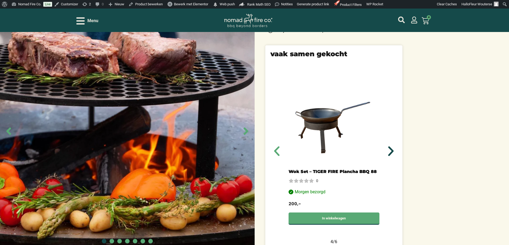
click at [392, 145] on icon "Volgende slide" at bounding box center [390, 151] width 13 height 13
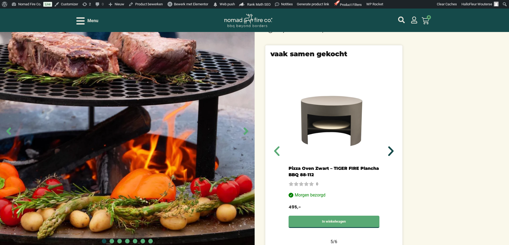
click at [392, 145] on icon "Volgende slide" at bounding box center [390, 151] width 13 height 13
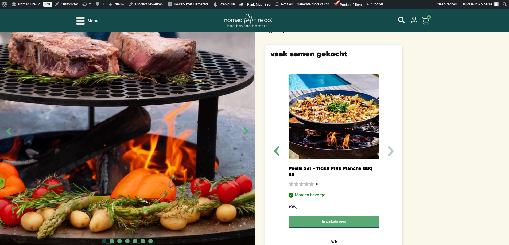
click at [392, 145] on icon "Volgende slide" at bounding box center [390, 151] width 13 height 13
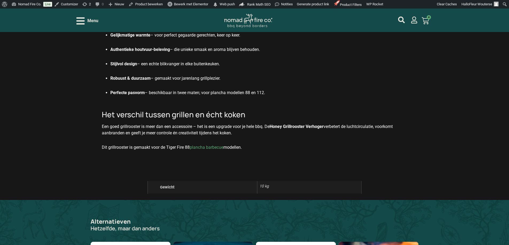
scroll to position [561, 0]
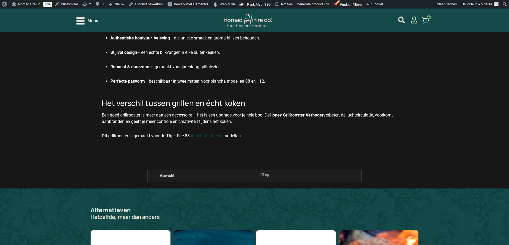
click at [212, 134] on link "plancha barbecue" at bounding box center [207, 136] width 34 height 5
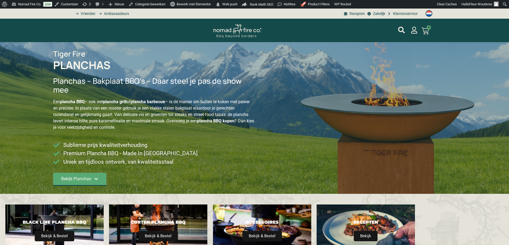
type input "1595;1895"
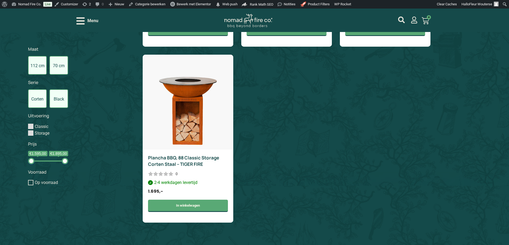
scroll to position [214, 0]
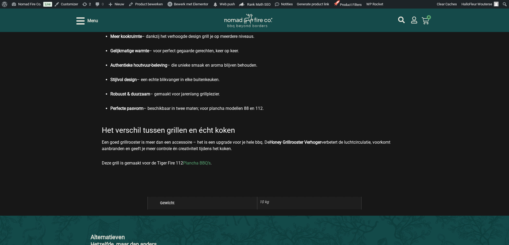
scroll to position [534, 0]
click at [203, 161] on link "Plancha BBQ’s" at bounding box center [197, 162] width 28 height 5
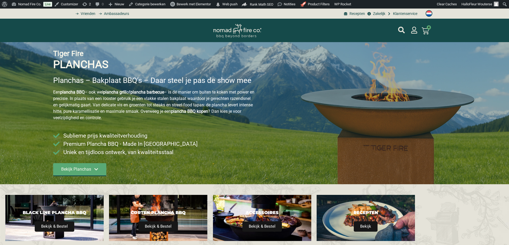
type input "1995;2395"
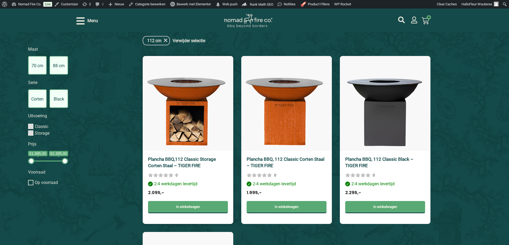
scroll to position [267, 0]
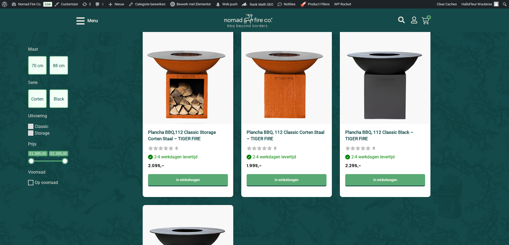
click at [190, 135] on link "Plancha BBQ,112 Classic Storage Corten Staal – TIGER FIRE" at bounding box center [182, 136] width 68 height 12
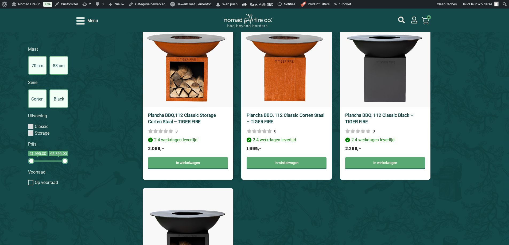
scroll to position [349, 0]
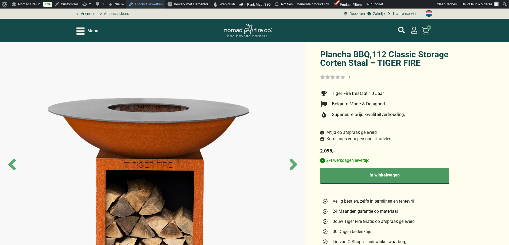
click at [152, 4] on link "Product bewerken" at bounding box center [145, 4] width 38 height 9
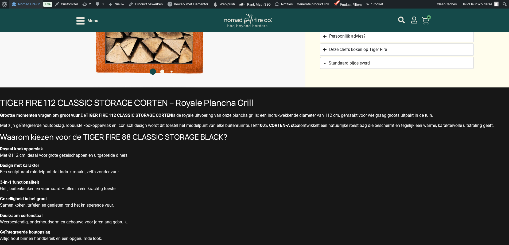
scroll to position [374, 0]
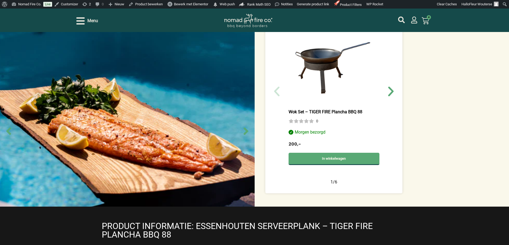
scroll to position [160, 0]
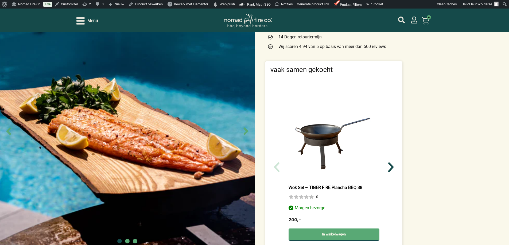
click at [390, 165] on icon "Volgende slide" at bounding box center [390, 168] width 5 height 10
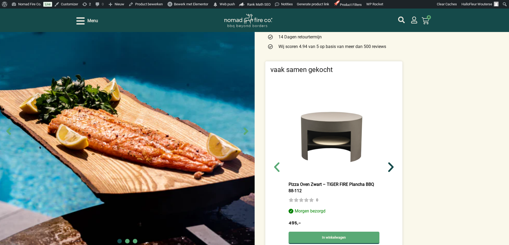
click at [390, 165] on icon "Volgende slide" at bounding box center [390, 168] width 5 height 10
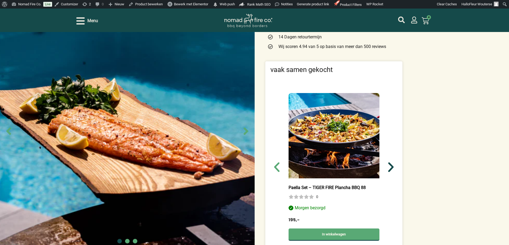
click at [390, 164] on icon "Volgende slide" at bounding box center [390, 168] width 5 height 10
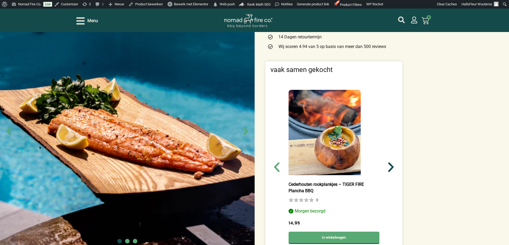
click at [389, 163] on icon "Volgende slide" at bounding box center [390, 168] width 5 height 10
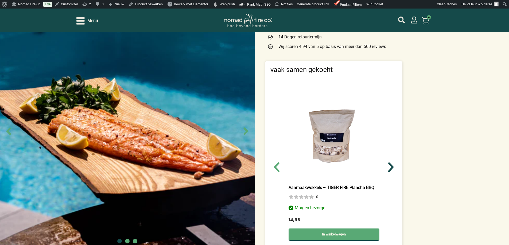
click at [388, 163] on icon "Volgende slide" at bounding box center [390, 167] width 13 height 13
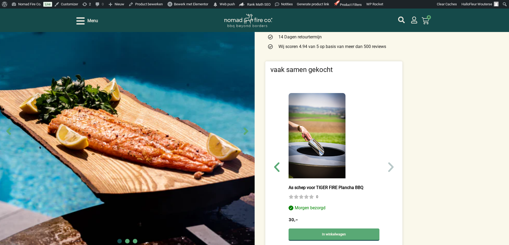
click at [386, 163] on icon "Volgende slide" at bounding box center [390, 167] width 13 height 13
click at [385, 163] on icon "Volgende slide" at bounding box center [390, 167] width 13 height 13
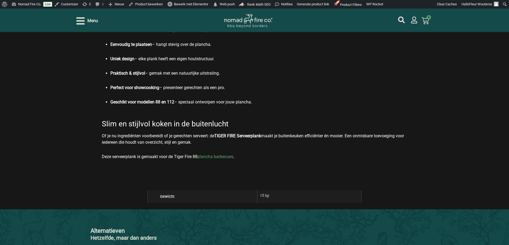
scroll to position [561, 0]
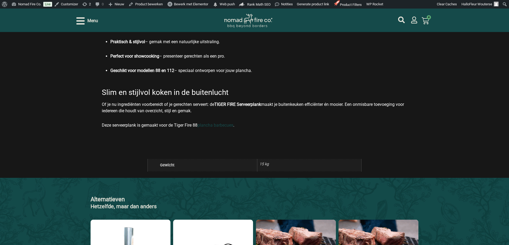
click at [222, 125] on link "plancha barbecues" at bounding box center [215, 125] width 36 height 5
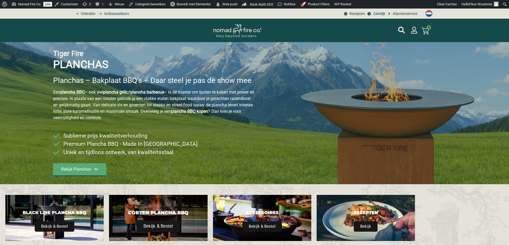
type input "1595;1895"
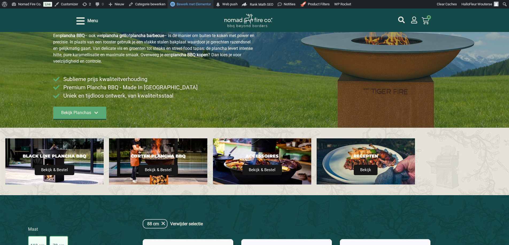
scroll to position [53, 0]
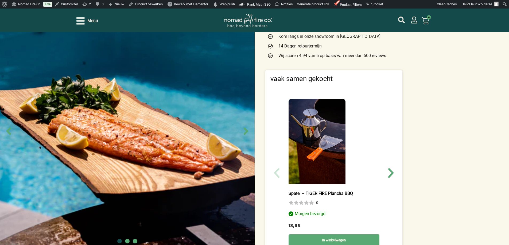
scroll to position [160, 0]
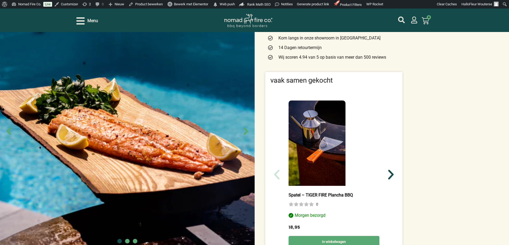
click at [391, 175] on icon "Volgende slide" at bounding box center [390, 175] width 5 height 10
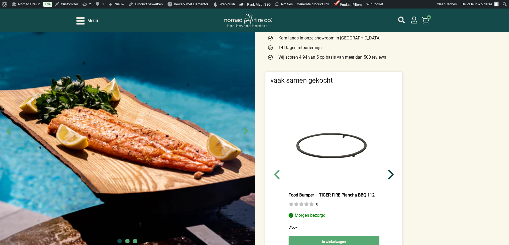
click at [391, 175] on icon "Volgende slide" at bounding box center [390, 175] width 5 height 10
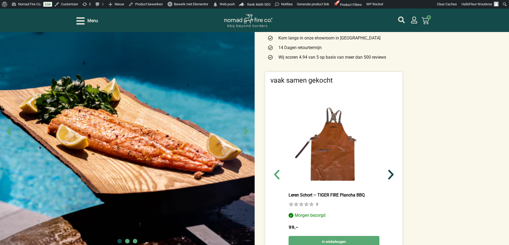
click at [390, 174] on icon "Volgende slide" at bounding box center [390, 175] width 13 height 13
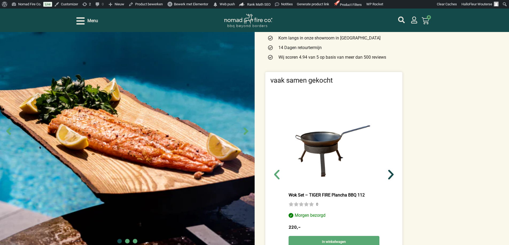
click at [390, 174] on icon "Volgende slide" at bounding box center [390, 175] width 13 height 13
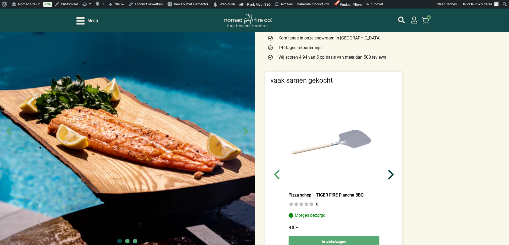
click at [389, 174] on icon "Volgende slide" at bounding box center [390, 175] width 13 height 13
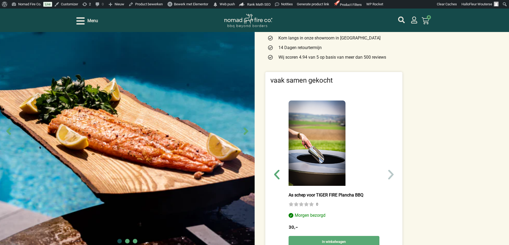
click at [387, 172] on icon "Volgende slide" at bounding box center [390, 175] width 13 height 13
click at [385, 170] on icon "Volgende slide" at bounding box center [390, 175] width 13 height 13
click at [384, 169] on div "Spatel – TIGER FIRE Plancha BBQ 0 Morgen bezorgd 18,95 In winkelwagen Food Bump…" at bounding box center [333, 178] width 127 height 171
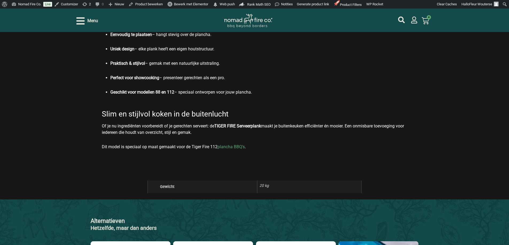
scroll to position [534, 0]
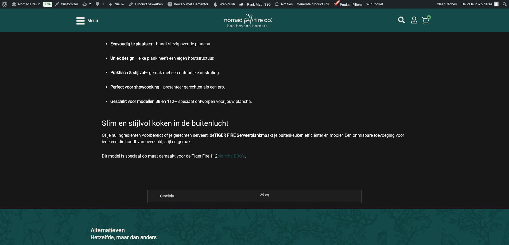
click at [236, 157] on link "plancha BBQ’s" at bounding box center [230, 156] width 27 height 5
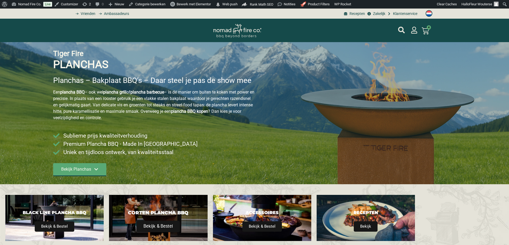
type input "1995;2395"
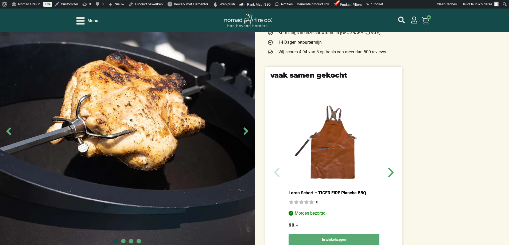
scroll to position [187, 0]
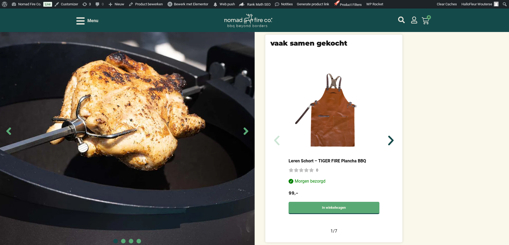
click at [390, 142] on icon "Volgende slide" at bounding box center [390, 140] width 13 height 13
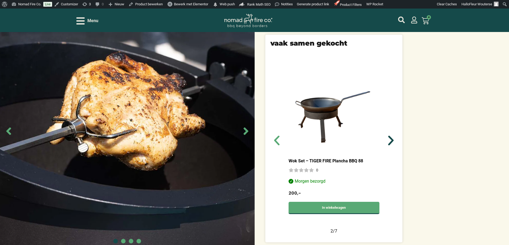
click at [390, 142] on icon "Volgende slide" at bounding box center [390, 140] width 13 height 13
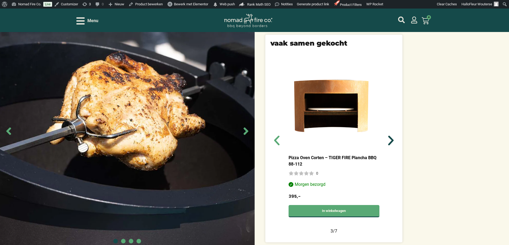
click at [390, 142] on icon "Volgende slide" at bounding box center [390, 140] width 13 height 13
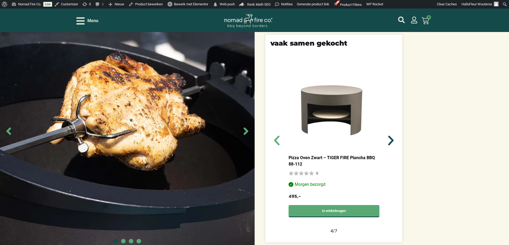
click at [390, 142] on icon "Volgende slide" at bounding box center [390, 140] width 13 height 13
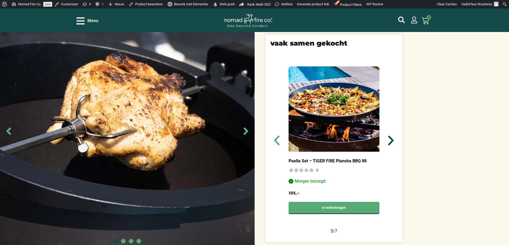
click at [390, 142] on icon "Volgende slide" at bounding box center [390, 140] width 13 height 13
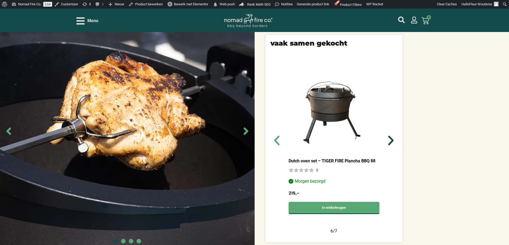
click at [390, 142] on icon "Volgende slide" at bounding box center [390, 140] width 13 height 13
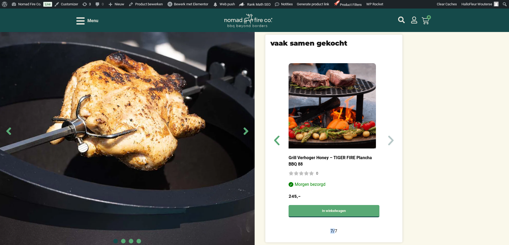
click at [390, 142] on icon "Volgende slide" at bounding box center [390, 140] width 13 height 13
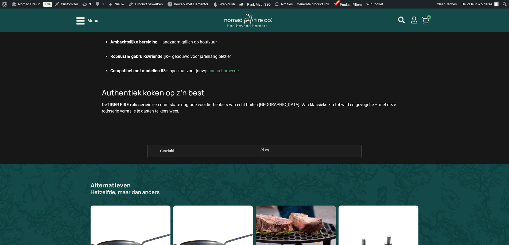
scroll to position [561, 0]
click at [229, 69] on link "plancha barbecue" at bounding box center [222, 70] width 34 height 5
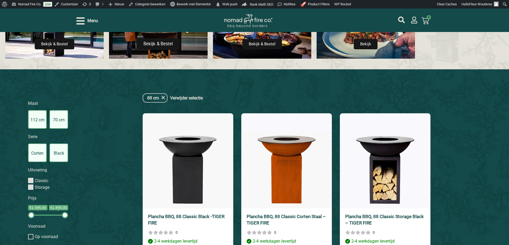
scroll to position [187, 0]
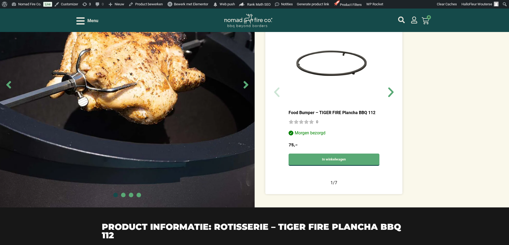
scroll to position [240, 0]
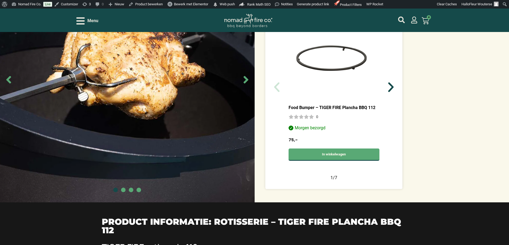
click at [388, 85] on icon "Volgende slide" at bounding box center [390, 87] width 13 height 13
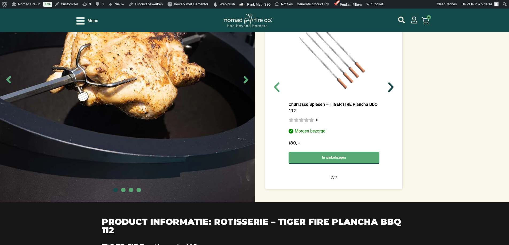
click at [388, 85] on icon "Volgende slide" at bounding box center [390, 87] width 13 height 13
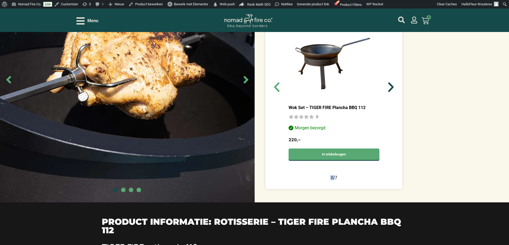
click at [388, 85] on icon "Volgende slide" at bounding box center [390, 87] width 13 height 13
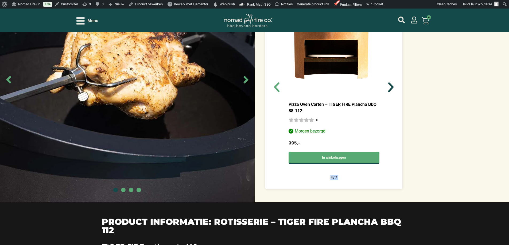
click at [388, 85] on icon "Volgende slide" at bounding box center [390, 87] width 13 height 13
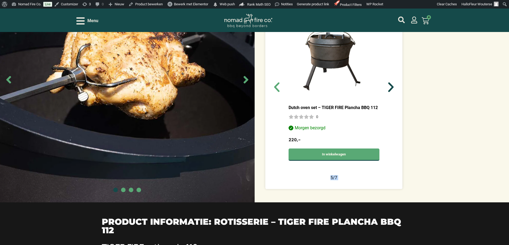
click at [388, 85] on icon "Volgende slide" at bounding box center [390, 87] width 13 height 13
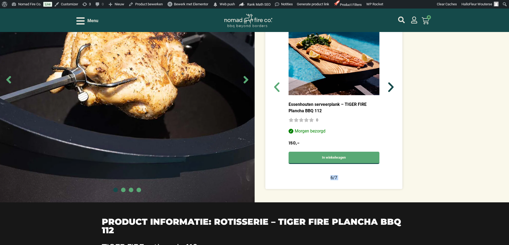
click at [388, 85] on icon "Volgende slide" at bounding box center [390, 87] width 13 height 13
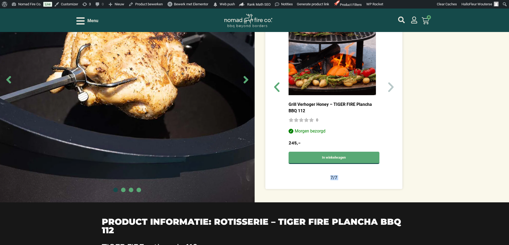
click at [388, 85] on icon "Volgende slide" at bounding box center [390, 87] width 13 height 13
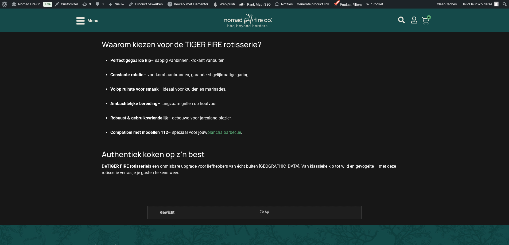
scroll to position [507, 0]
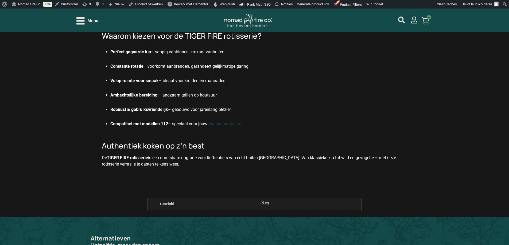
click at [231, 123] on link "plancha barbecue" at bounding box center [224, 124] width 34 height 5
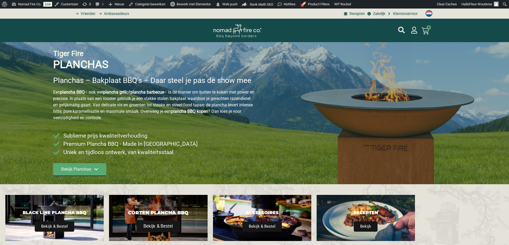
type input "1995;2395"
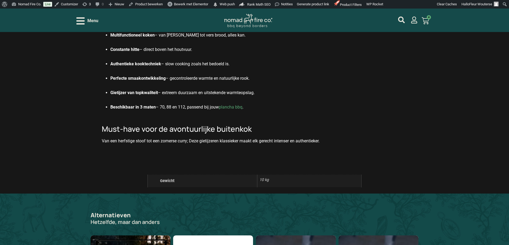
scroll to position [534, 0]
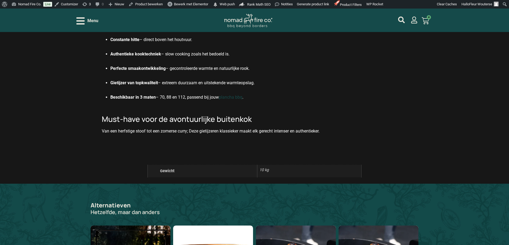
click at [229, 97] on link "plancha bbq" at bounding box center [231, 97] width 24 height 5
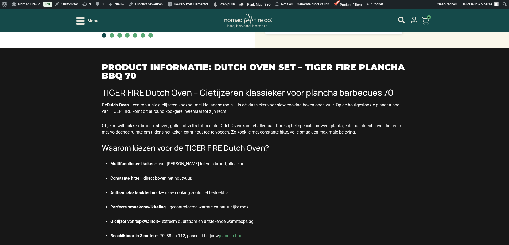
scroll to position [374, 0]
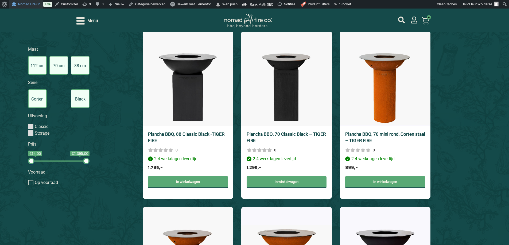
scroll to position [249, 0]
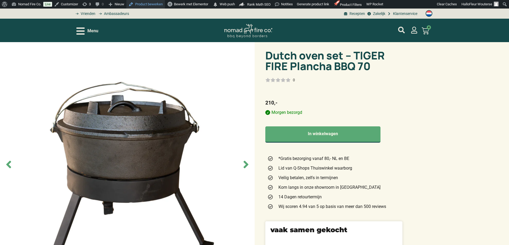
click at [155, 3] on link "Product bewerken" at bounding box center [145, 4] width 38 height 9
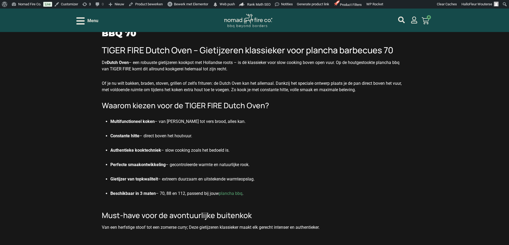
scroll to position [454, 0]
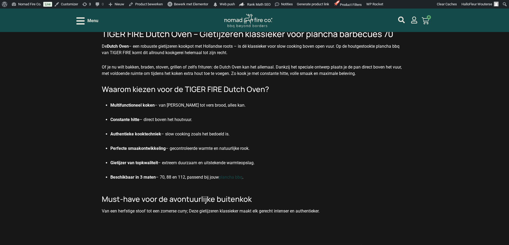
click at [234, 178] on link "plancha bbq" at bounding box center [231, 177] width 24 height 5
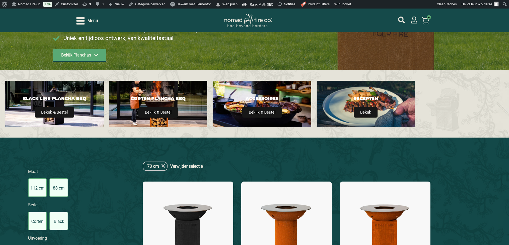
scroll to position [107, 0]
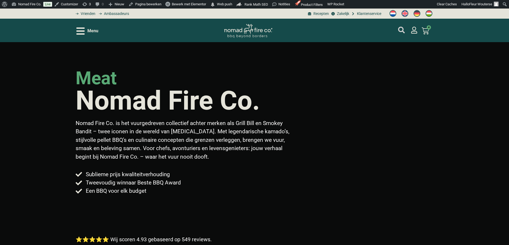
click at [401, 30] on icon "mijn account" at bounding box center [401, 30] width 7 height 7
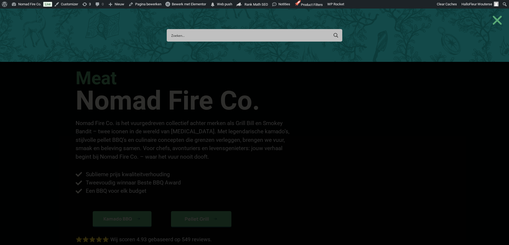
click at [196, 33] on input "Search input" at bounding box center [249, 35] width 157 height 10
click at [191, 35] on input "Search input" at bounding box center [249, 35] width 157 height 10
type input "tiger fire"
type input "tiger fire 1"
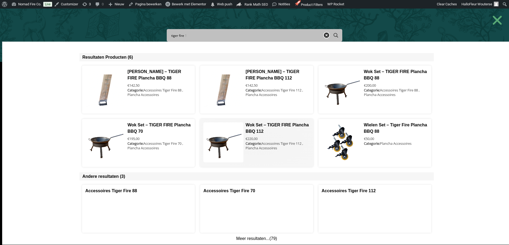
scroll to position [11, 0]
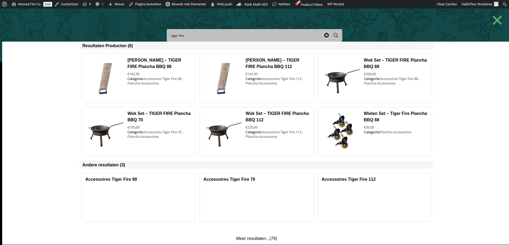
click at [250, 240] on link "Meer resultaten... (79)" at bounding box center [256, 239] width 506 height 10
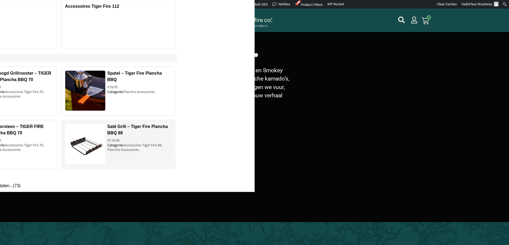
scroll to position [53, 0]
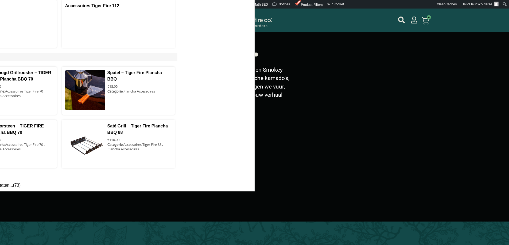
drag, startPoint x: 200, startPoint y: 142, endPoint x: 227, endPoint y: 148, distance: 28.0
click at [227, 148] on div "Resultaten Producten (6) Zalm Rookplank – TIGER FIRE Plancha BBQ 88 € 142,50 Ca…" at bounding box center [0, 90] width 509 height 204
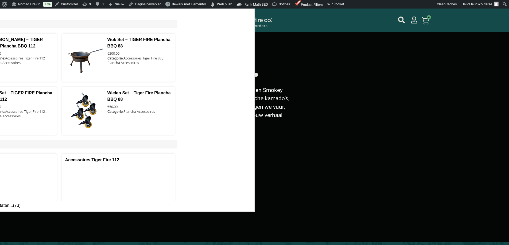
scroll to position [0, 0]
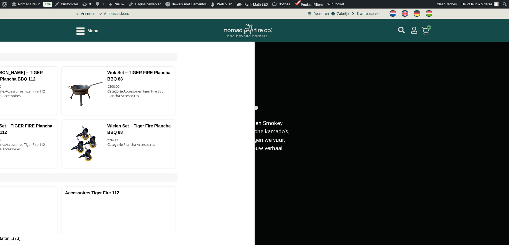
click at [400, 30] on icon "mijn account" at bounding box center [401, 30] width 7 height 7
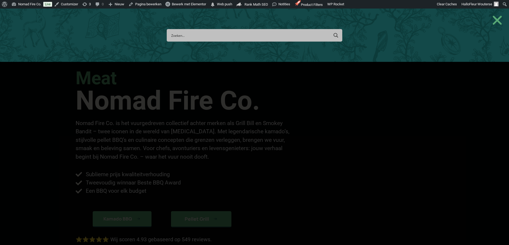
click at [194, 35] on input "Search input" at bounding box center [249, 35] width 157 height 10
type input "tiger fire"
type input "tiger fire 1"
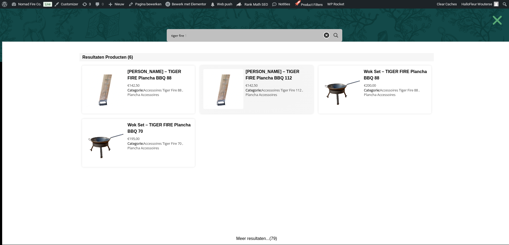
type input "tiger fire"
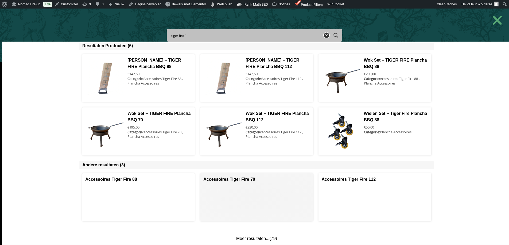
scroll to position [27, 0]
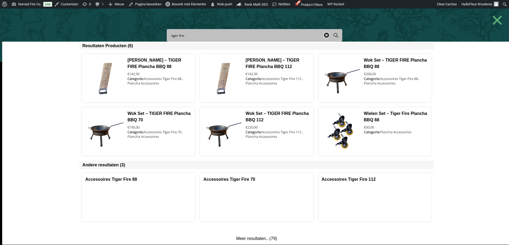
click at [254, 237] on link "Meer resultaten... (79)" at bounding box center [256, 239] width 506 height 10
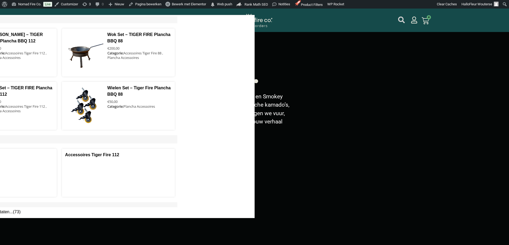
click at [399, 21] on icon "mijn account" at bounding box center [401, 20] width 7 height 7
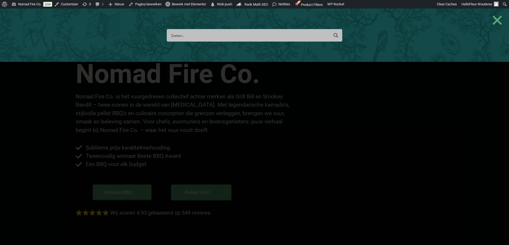
click at [182, 34] on input "Search input" at bounding box center [249, 35] width 157 height 10
click at [186, 37] on input "Search input" at bounding box center [249, 35] width 157 height 10
type input "tiger fire"
type input "tiger fire 1"
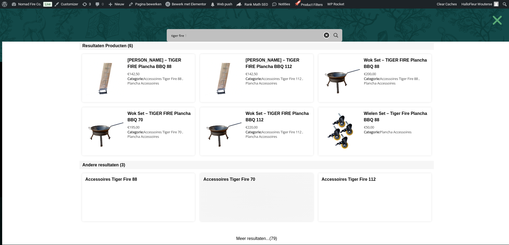
scroll to position [80, 0]
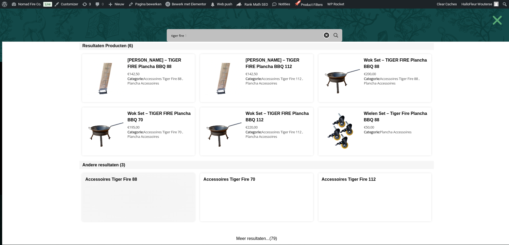
click at [123, 179] on span at bounding box center [138, 198] width 112 height 48
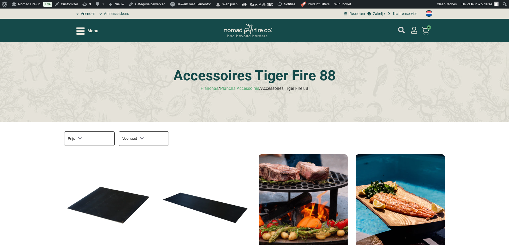
click at [400, 29] on icon "mijn account" at bounding box center [401, 30] width 7 height 7
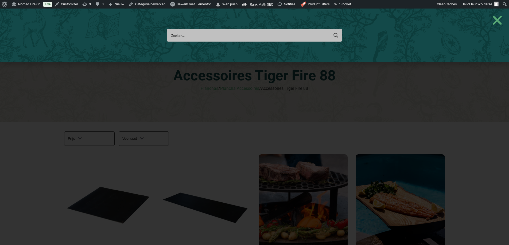
click at [183, 35] on input "Search input" at bounding box center [249, 35] width 157 height 10
type input "restau"
type input "restaurant [GEOGRAPHIC_DATA]"
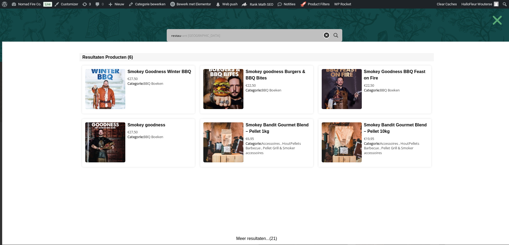
click at [194, 34] on input "restau" at bounding box center [245, 35] width 148 height 10
type input "restaur"
type input "restauratie"
type input "restauratiefonds"
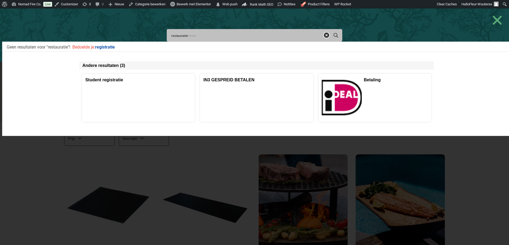
type input "restauratie"
click at [197, 37] on input "restauratie" at bounding box center [245, 35] width 148 height 10
